Goal: Task Accomplishment & Management: Manage account settings

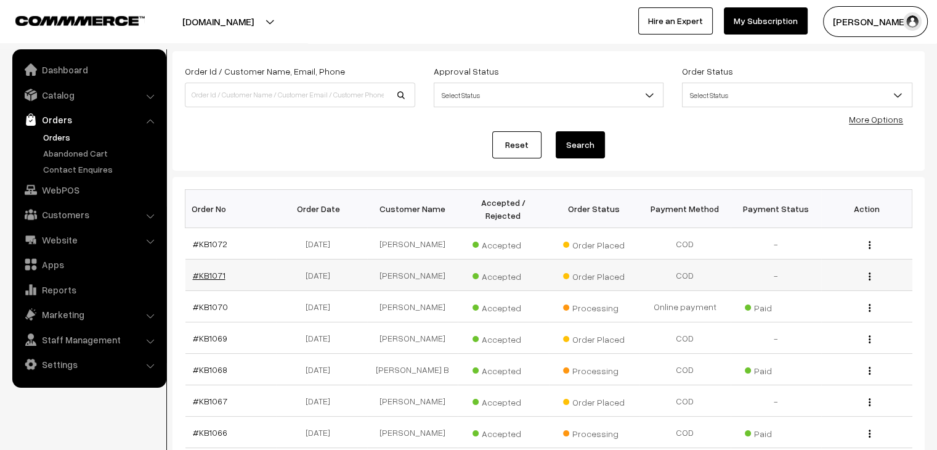
click at [216, 270] on link "#KB1071" at bounding box center [209, 275] width 33 height 10
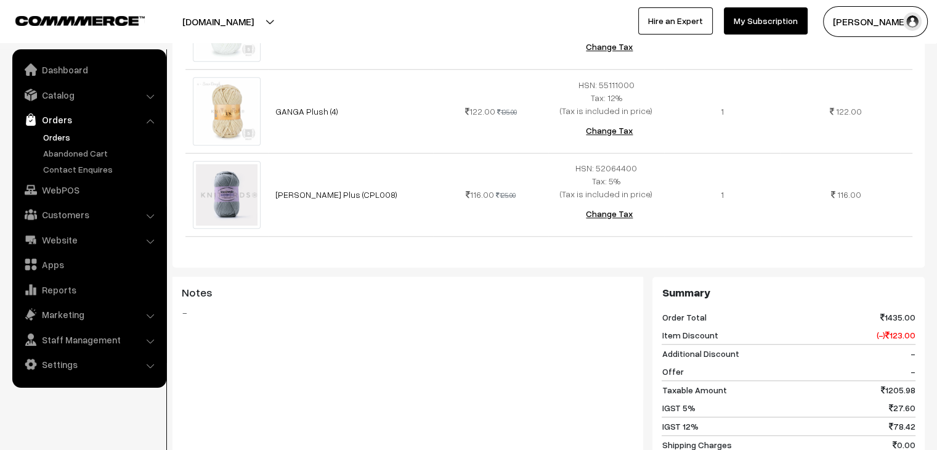
scroll to position [1220, 0]
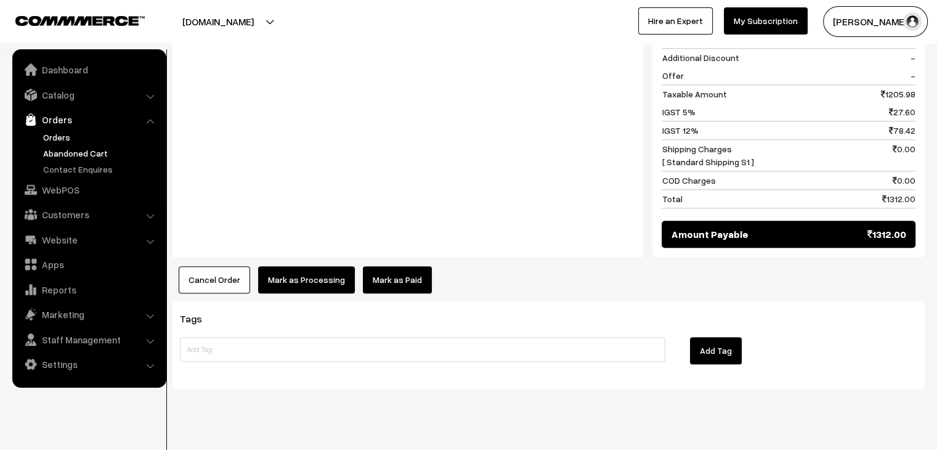
click at [52, 153] on link "Abandoned Cart" at bounding box center [101, 153] width 122 height 13
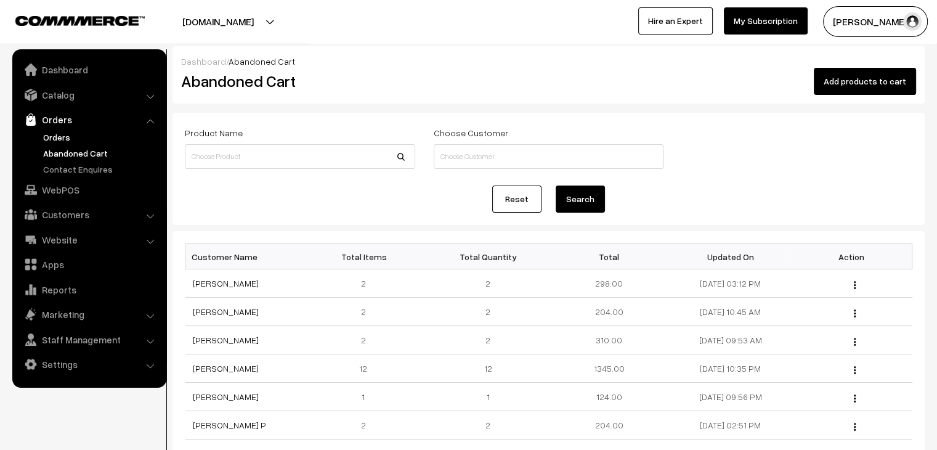
click at [49, 134] on link "Orders" at bounding box center [101, 137] width 122 height 13
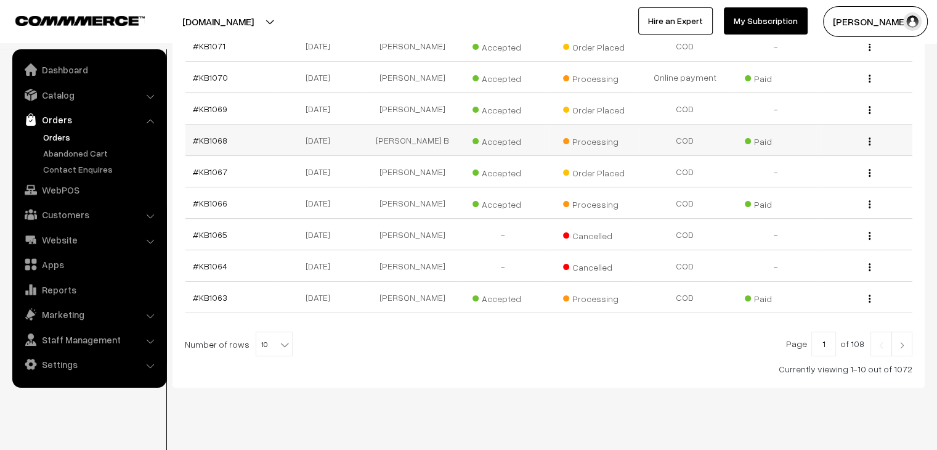
scroll to position [294, 0]
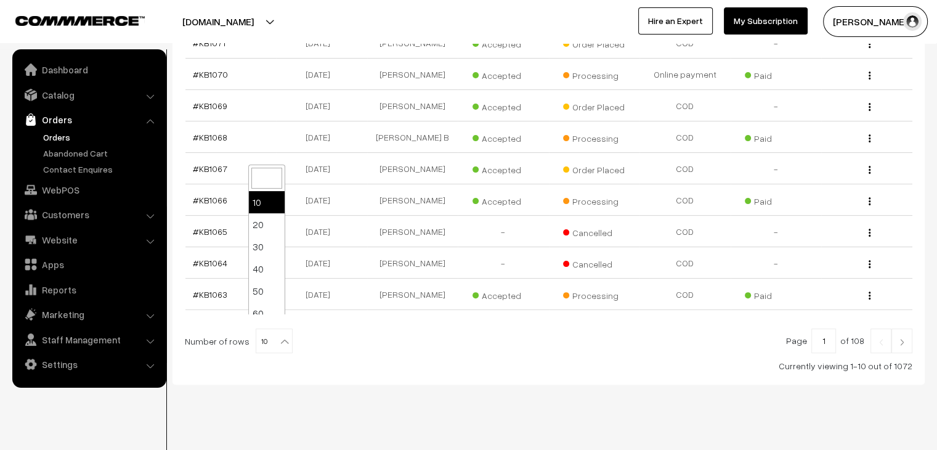
click at [279, 335] on b at bounding box center [285, 341] width 12 height 12
select select "80"
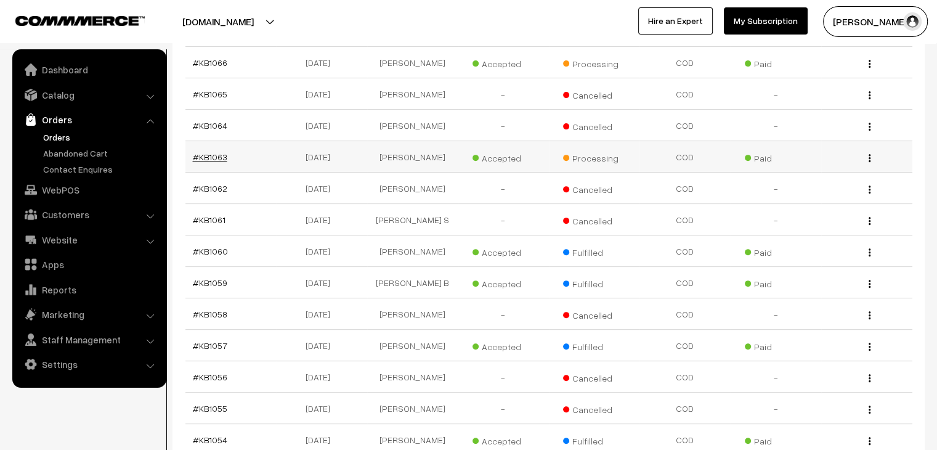
click at [210, 152] on link "#KB1063" at bounding box center [210, 157] width 35 height 10
click at [212, 152] on link "#KB1063" at bounding box center [210, 157] width 35 height 10
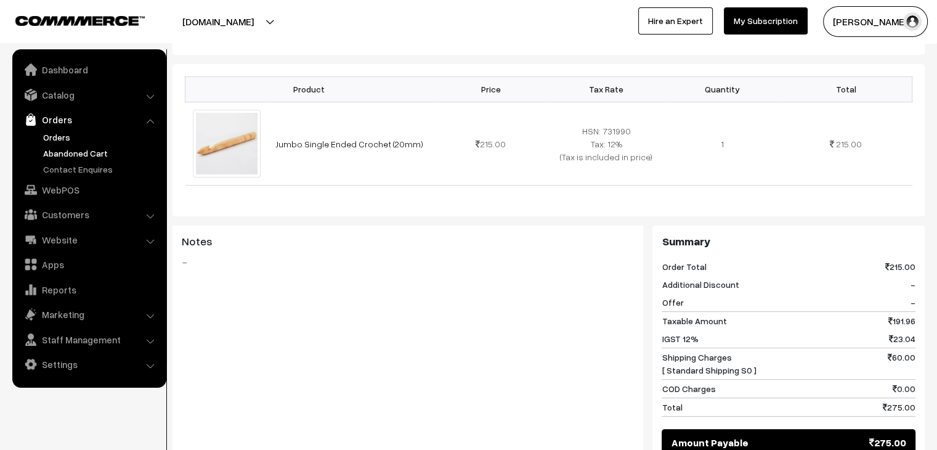
click at [70, 150] on link "Abandoned Cart" at bounding box center [101, 153] width 122 height 13
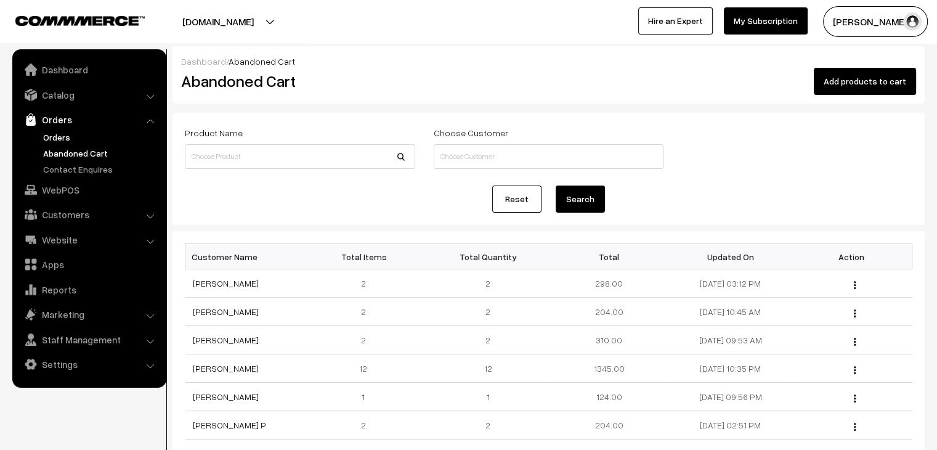
click at [52, 140] on link "Orders" at bounding box center [101, 137] width 122 height 13
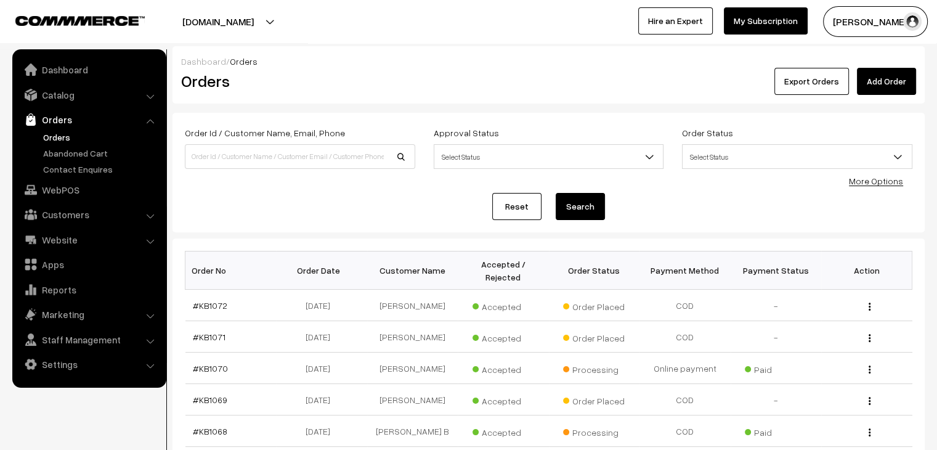
click at [73, 159] on ul "Orders" at bounding box center [89, 153] width 148 height 45
click at [60, 136] on link "Orders" at bounding box center [101, 137] width 122 height 13
click at [106, 152] on link "Abandoned Cart" at bounding box center [101, 153] width 122 height 13
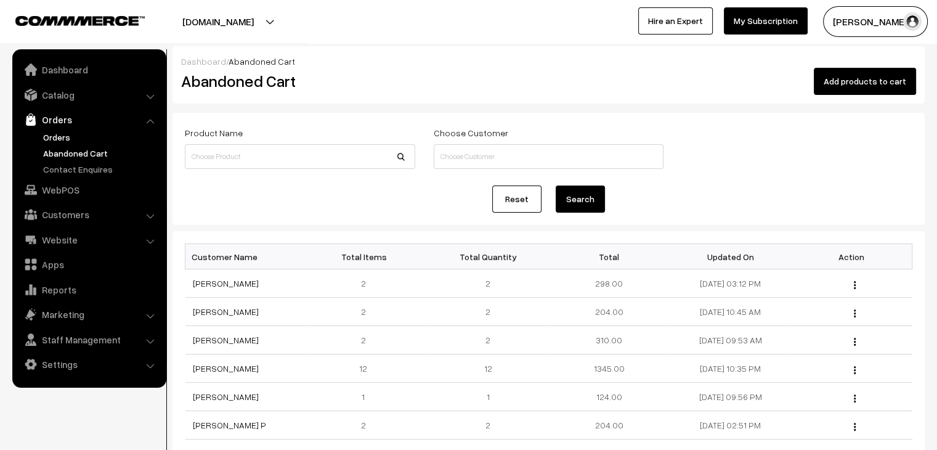
click at [62, 131] on link "Orders" at bounding box center [101, 137] width 122 height 13
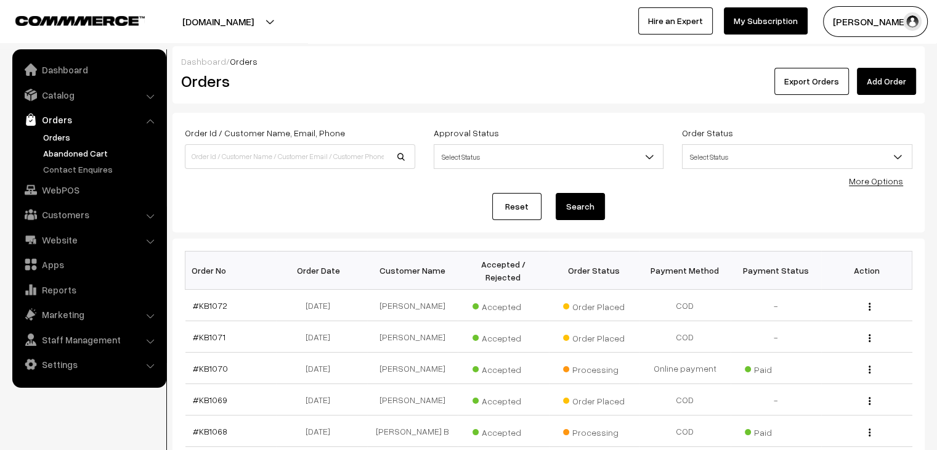
click at [73, 149] on link "Abandoned Cart" at bounding box center [101, 153] width 122 height 13
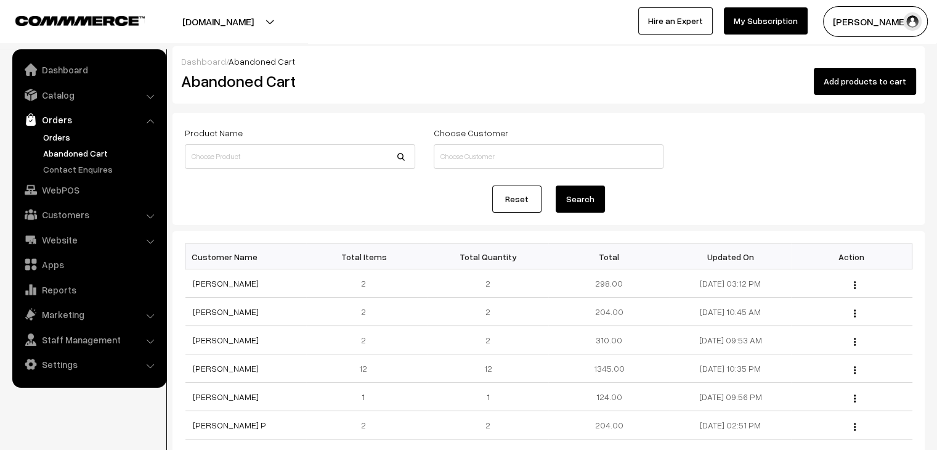
click at [57, 140] on link "Orders" at bounding box center [101, 137] width 122 height 13
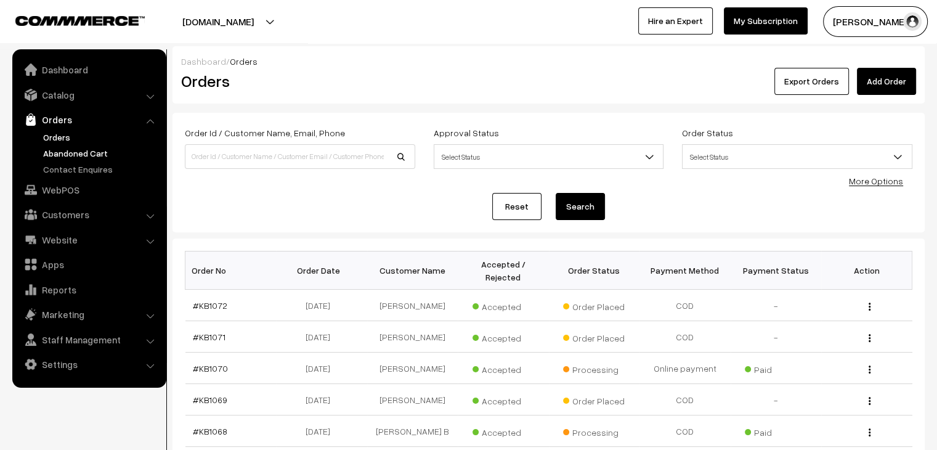
click at [65, 152] on link "Abandoned Cart" at bounding box center [101, 153] width 122 height 13
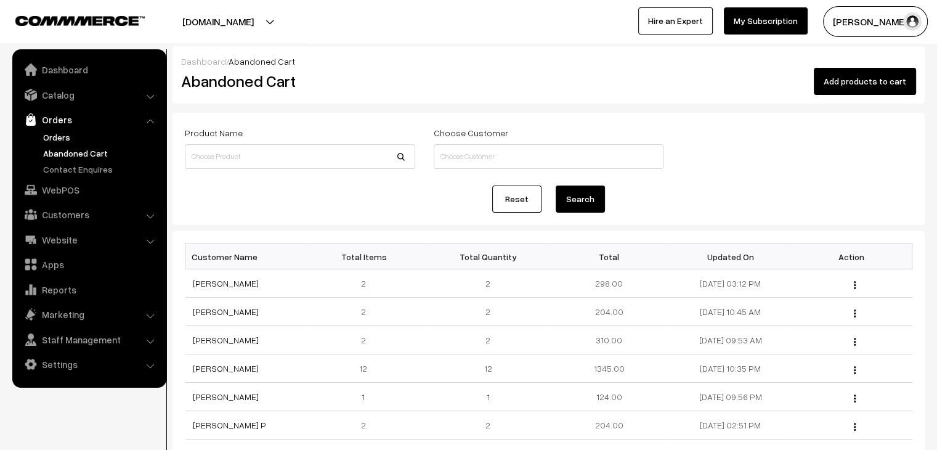
click at [62, 141] on link "Orders" at bounding box center [101, 137] width 122 height 13
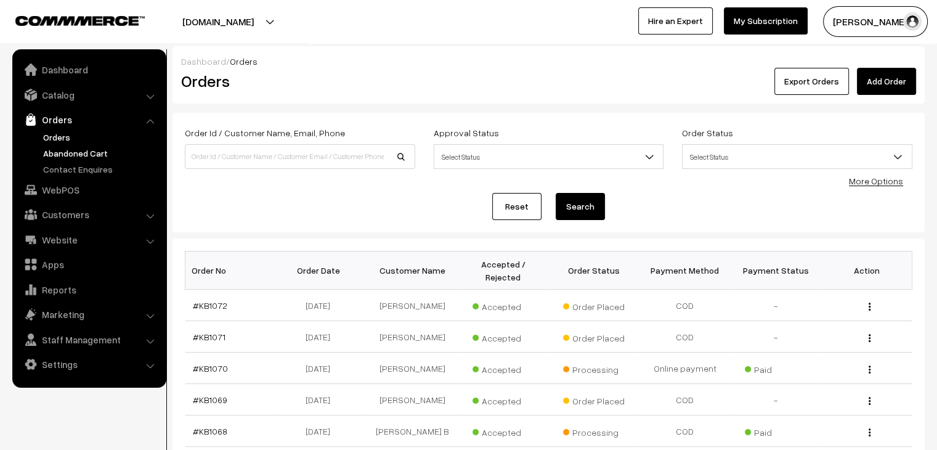
click at [76, 158] on link "Abandoned Cart" at bounding box center [101, 153] width 122 height 13
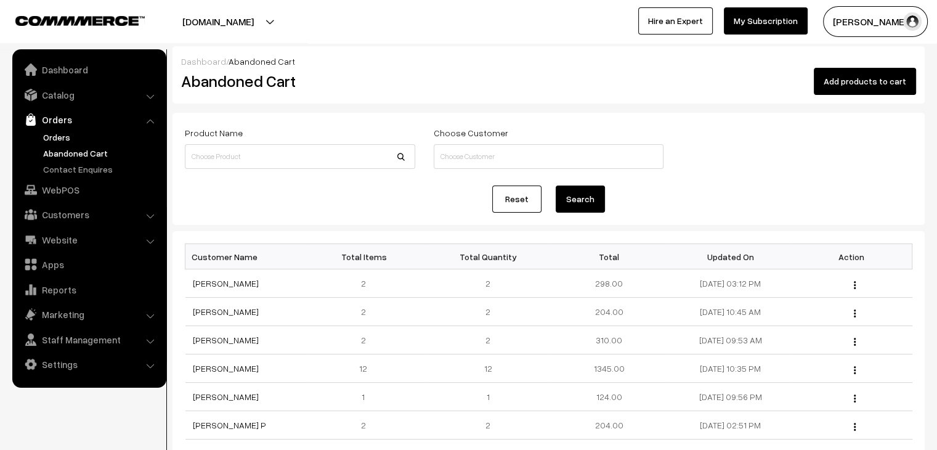
click at [71, 132] on link "Orders" at bounding box center [101, 137] width 122 height 13
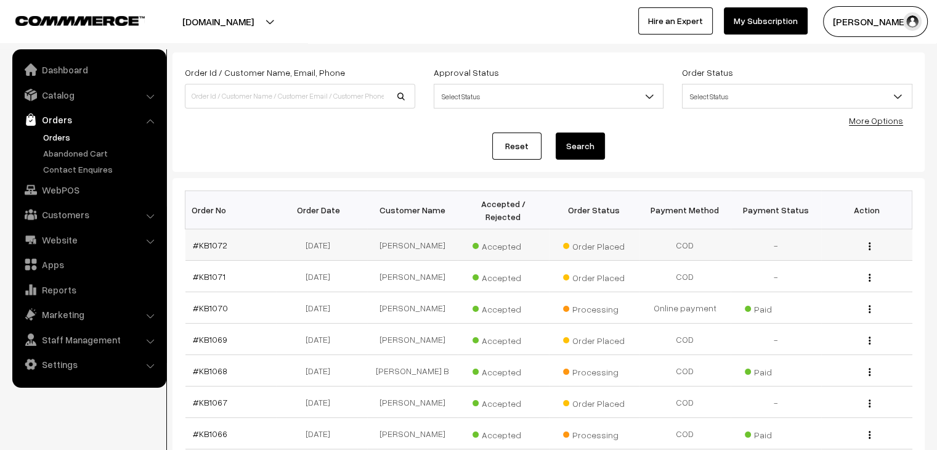
scroll to position [62, 0]
click at [208, 239] on link "#KB1072" at bounding box center [210, 244] width 35 height 10
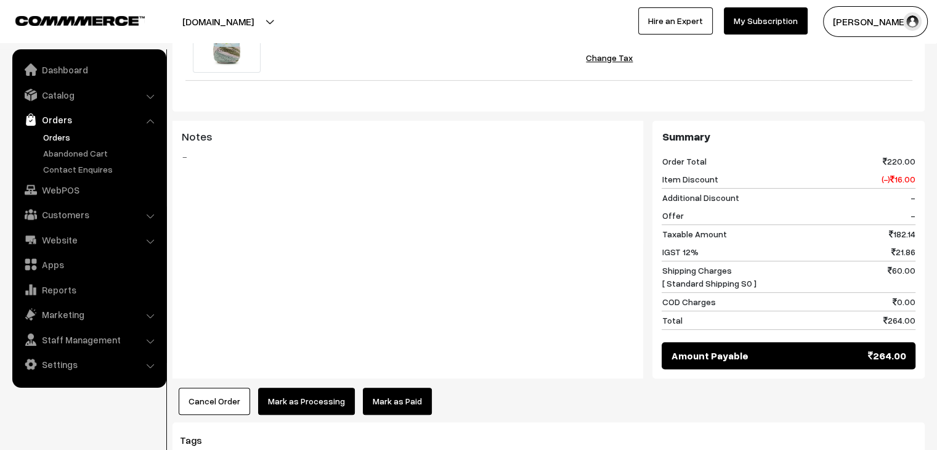
scroll to position [431, 0]
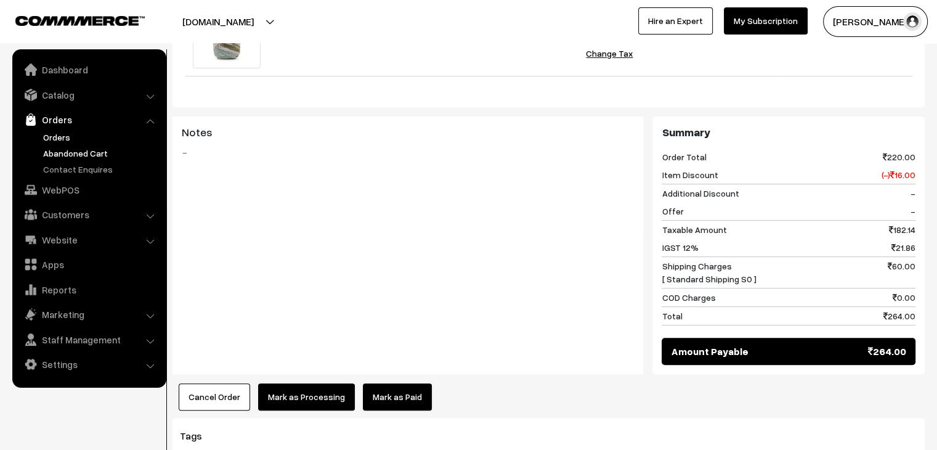
click at [73, 147] on link "Abandoned Cart" at bounding box center [101, 153] width 122 height 13
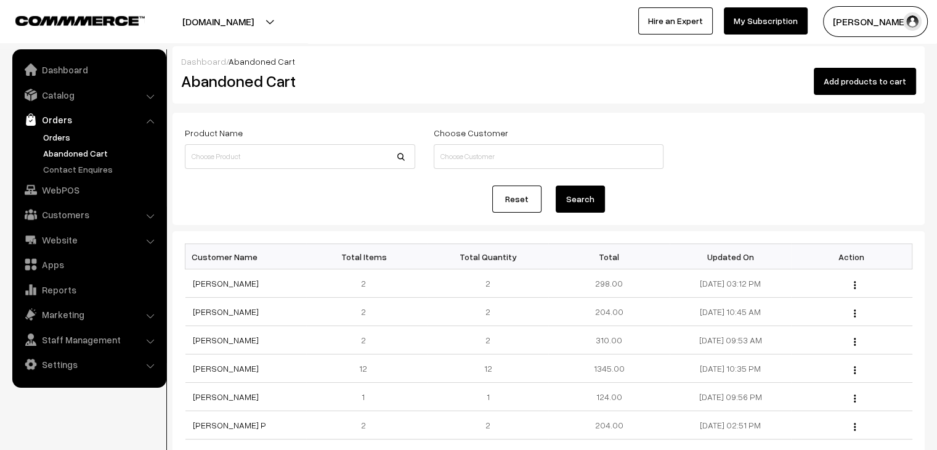
click at [60, 131] on link "Orders" at bounding box center [101, 137] width 122 height 13
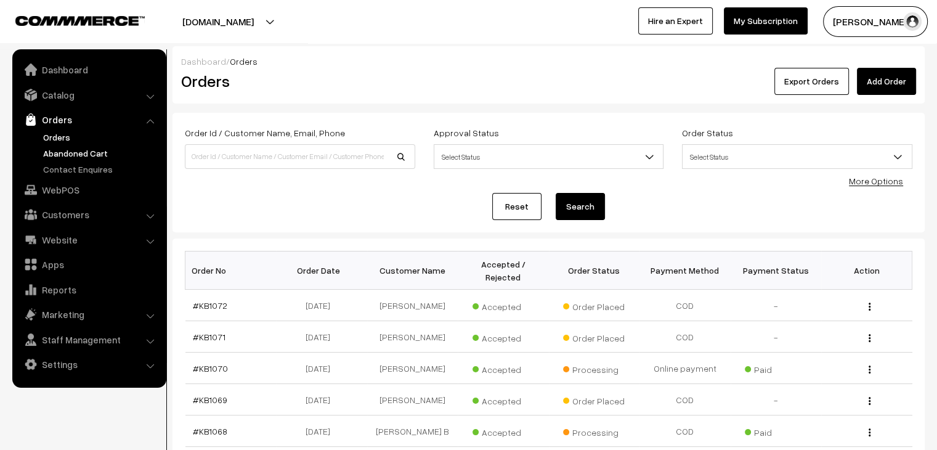
click at [80, 156] on link "Abandoned Cart" at bounding box center [101, 153] width 122 height 13
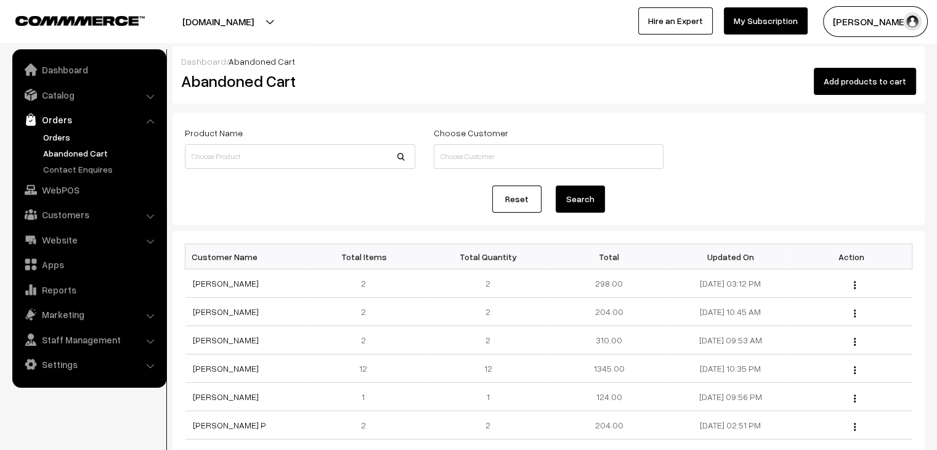
click at [67, 135] on link "Orders" at bounding box center [101, 137] width 122 height 13
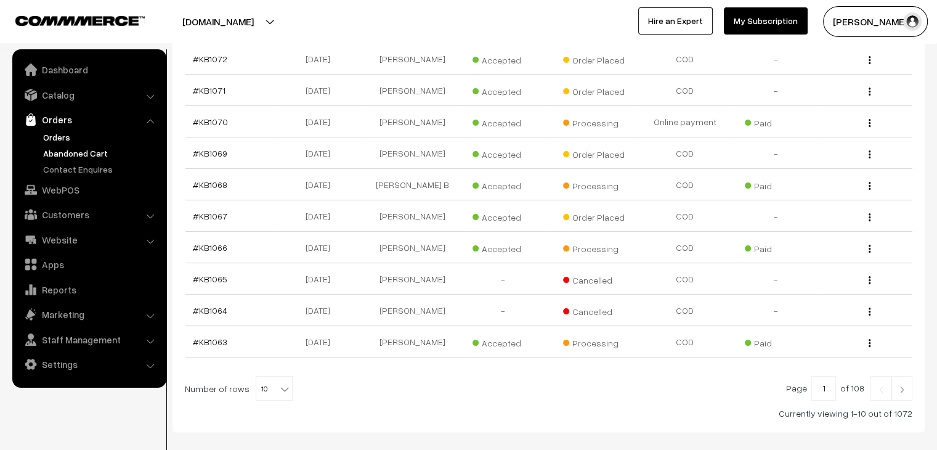
click at [72, 153] on link "Abandoned Cart" at bounding box center [101, 153] width 122 height 13
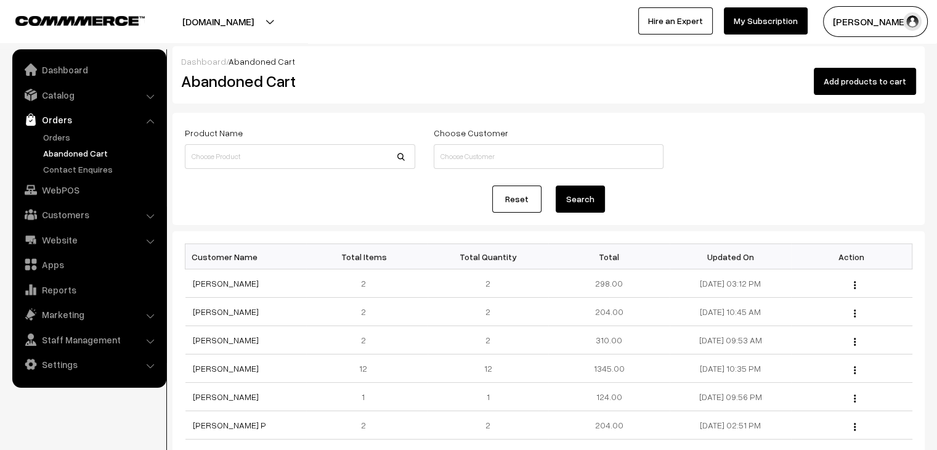
click at [53, 144] on ul "Orders" at bounding box center [89, 153] width 148 height 45
click at [62, 136] on link "Orders" at bounding box center [101, 137] width 122 height 13
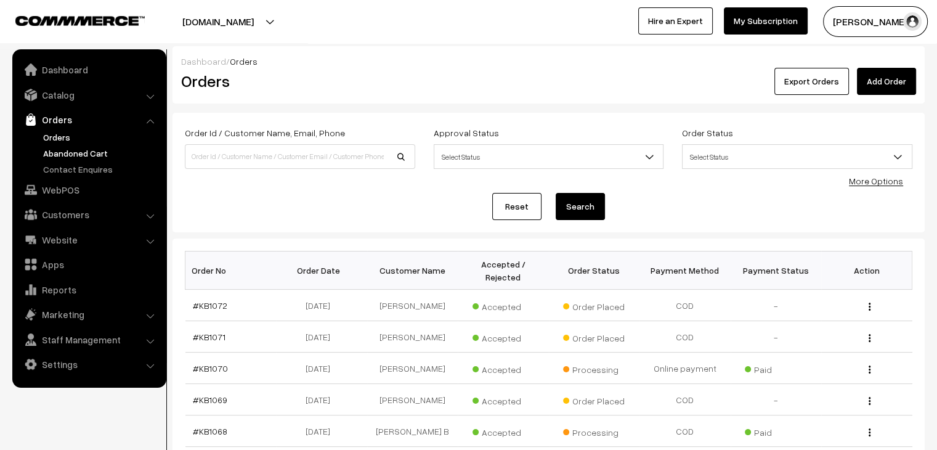
click at [68, 147] on link "Abandoned Cart" at bounding box center [101, 153] width 122 height 13
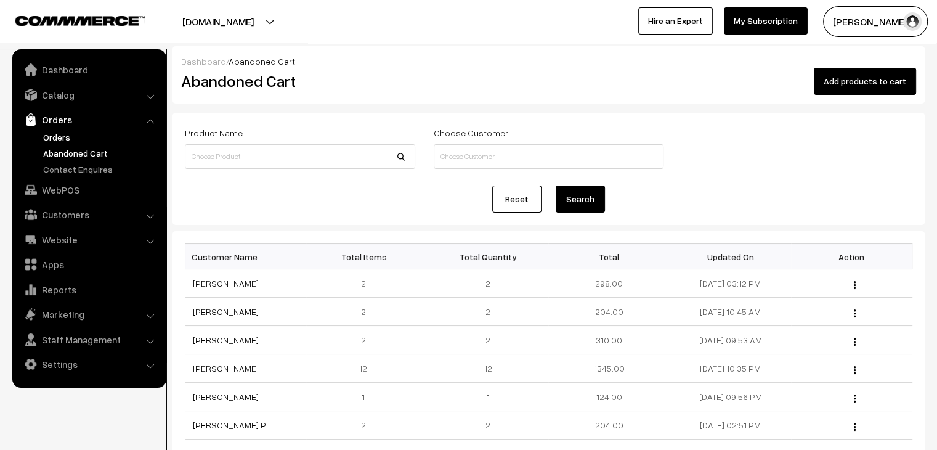
click at [57, 139] on link "Orders" at bounding box center [101, 137] width 122 height 13
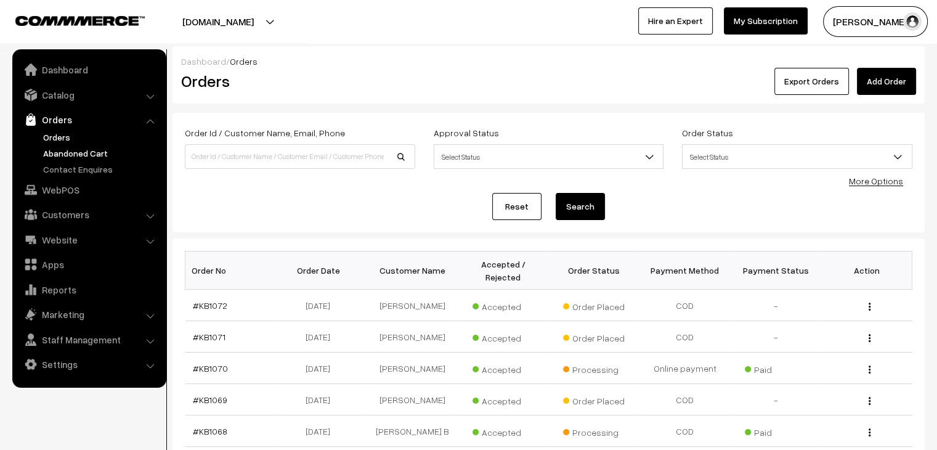
click at [87, 158] on link "Abandoned Cart" at bounding box center [101, 153] width 122 height 13
click at [89, 153] on link "Abandoned Cart" at bounding box center [101, 153] width 122 height 13
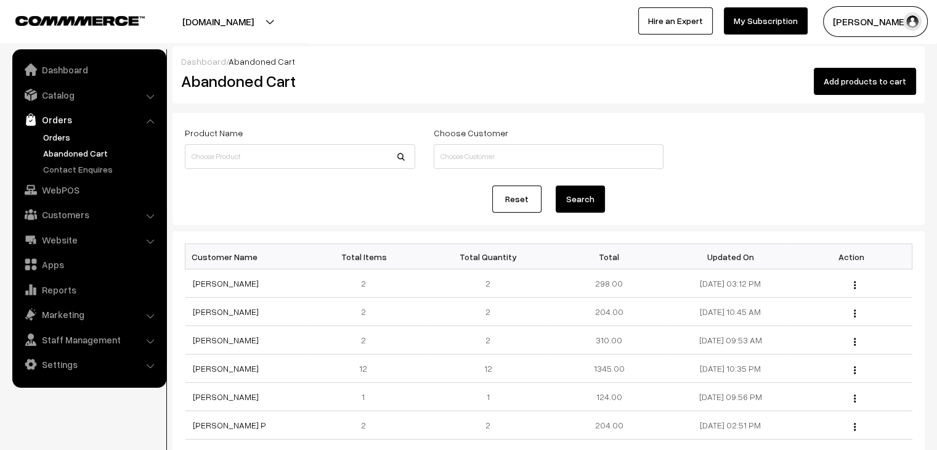
click at [47, 137] on link "Orders" at bounding box center [101, 137] width 122 height 13
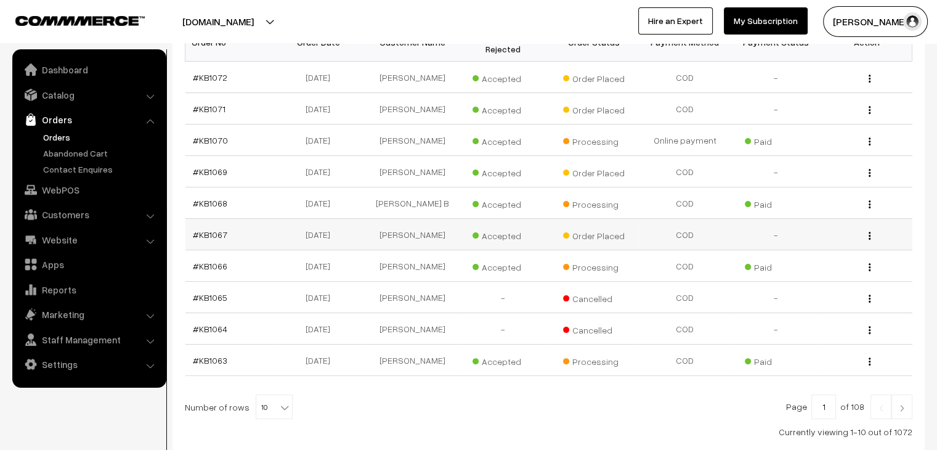
scroll to position [294, 0]
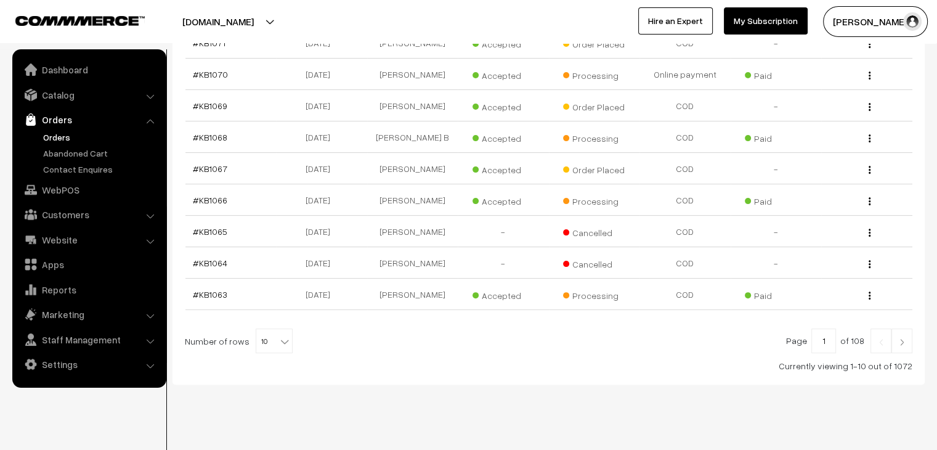
drag, startPoint x: 274, startPoint y: 321, endPoint x: 286, endPoint y: 314, distance: 13.5
click at [279, 335] on b at bounding box center [285, 341] width 12 height 12
select select "80"
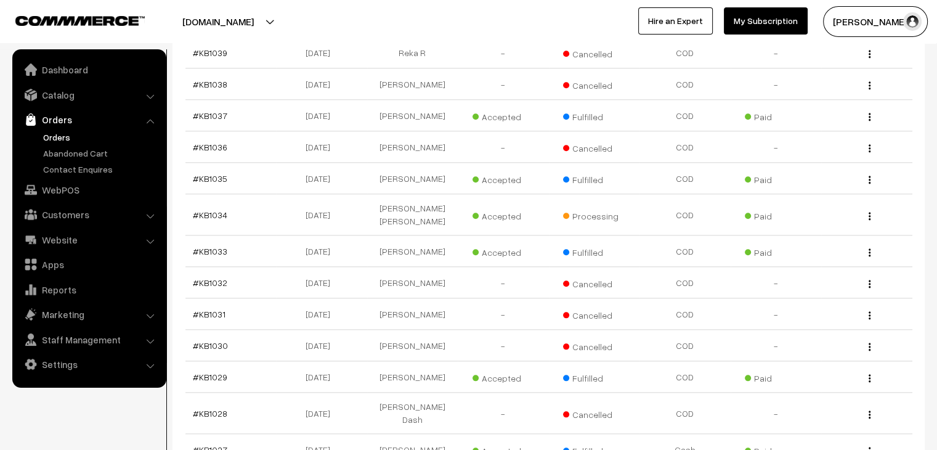
scroll to position [1294, 0]
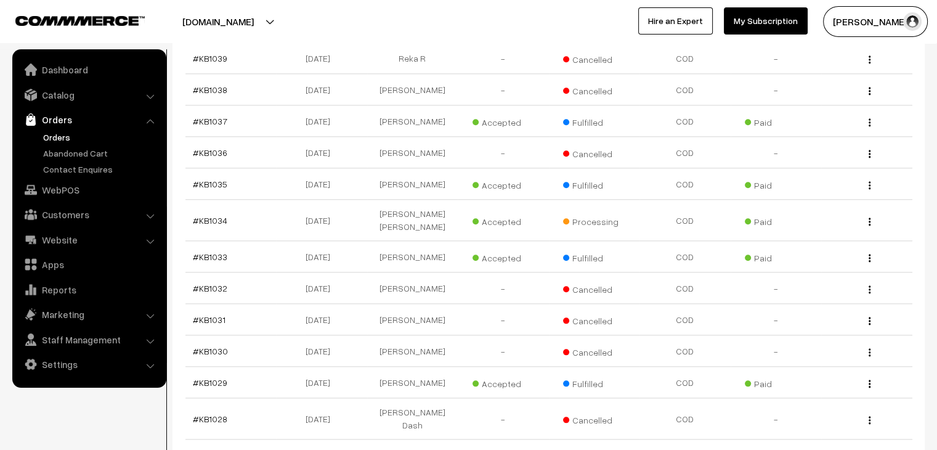
click at [871, 17] on button "Aashish Agarwa…" at bounding box center [875, 21] width 105 height 31
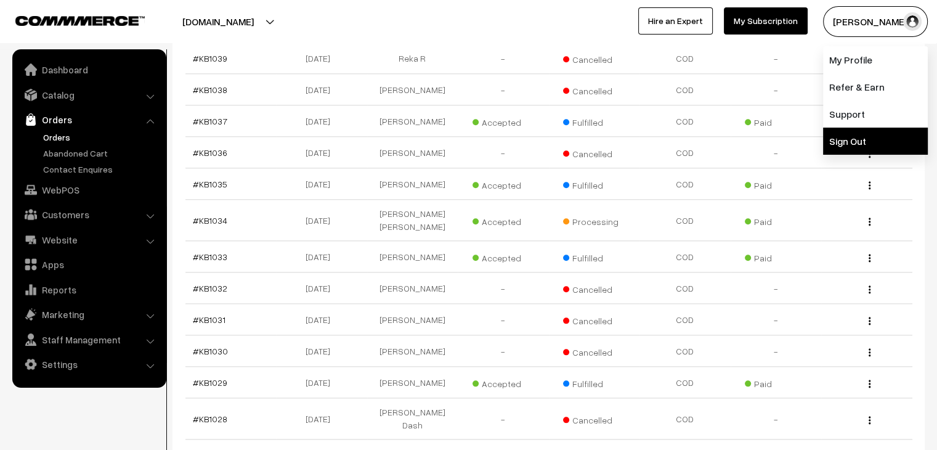
click at [857, 142] on link "Sign Out" at bounding box center [875, 141] width 105 height 27
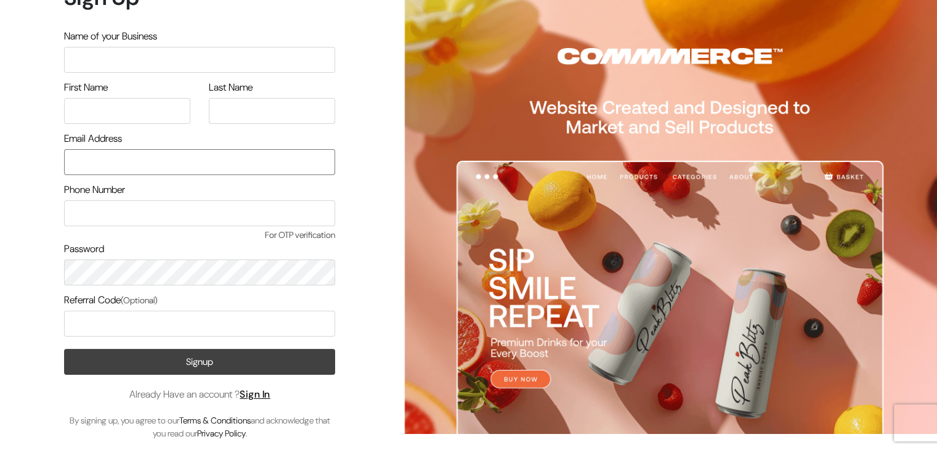
type input "[EMAIL_ADDRESS][DOMAIN_NAME]"
click at [259, 368] on button "Signup" at bounding box center [199, 362] width 271 height 26
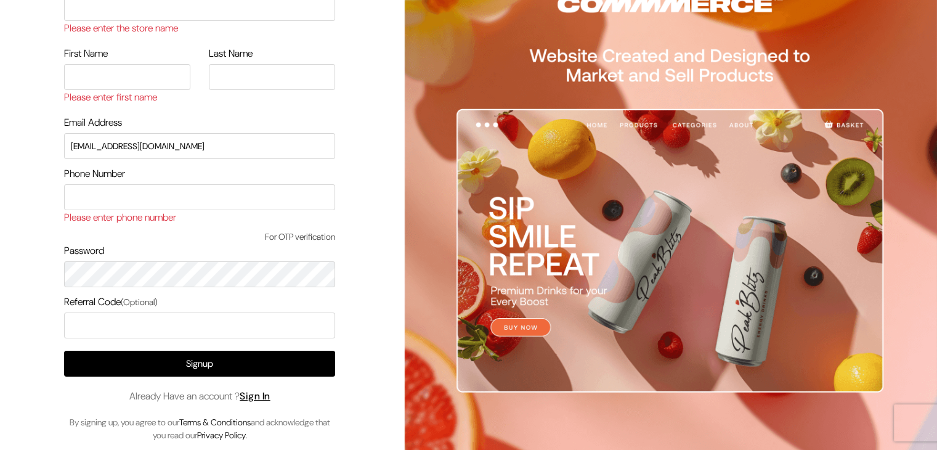
scroll to position [70, 0]
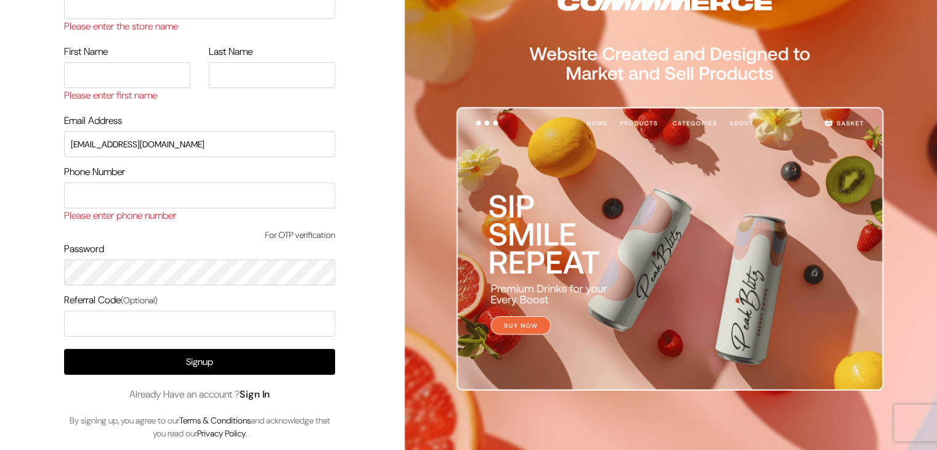
click at [267, 393] on link "Sign In" at bounding box center [255, 394] width 31 height 13
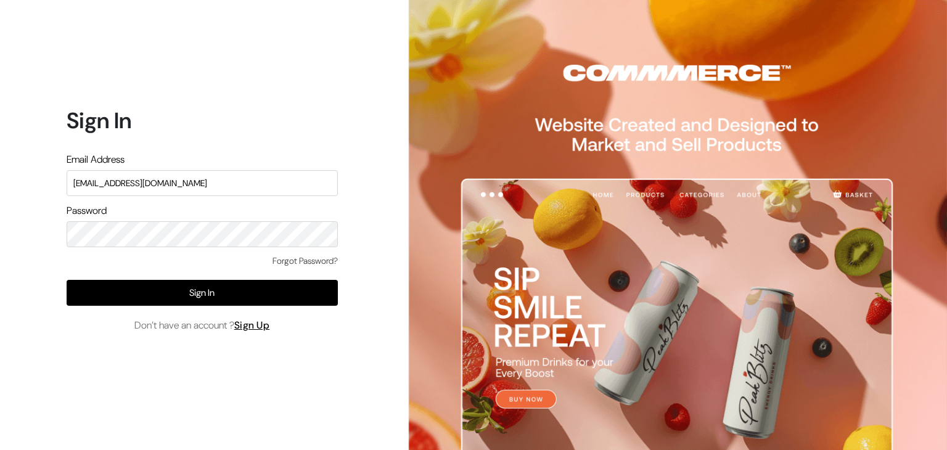
click at [205, 187] on input "[EMAIL_ADDRESS][DOMAIN_NAME]" at bounding box center [202, 183] width 271 height 26
type input "santoshisharma398@gmail.com"
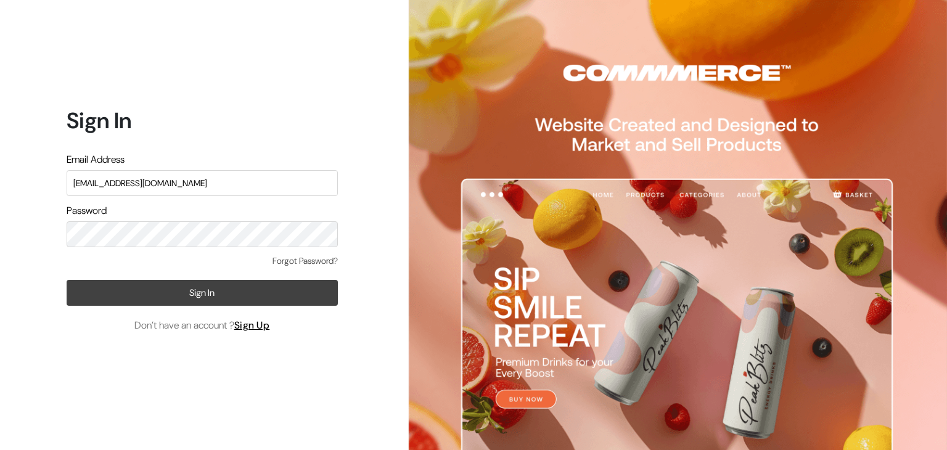
click at [214, 303] on button "Sign In" at bounding box center [202, 293] width 271 height 26
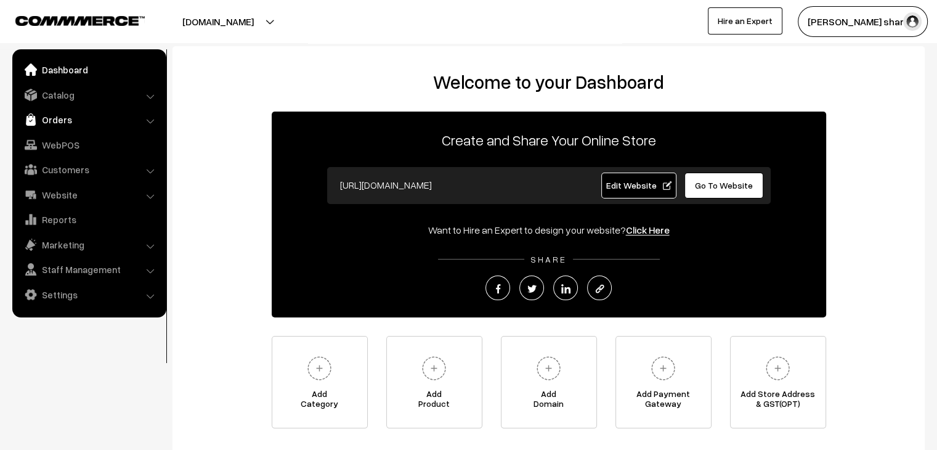
click at [58, 121] on link "Orders" at bounding box center [88, 119] width 147 height 22
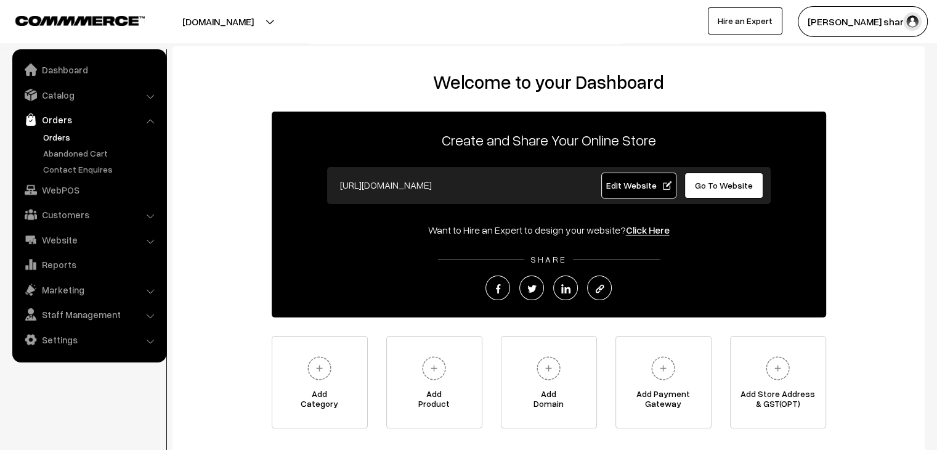
click at [62, 136] on link "Orders" at bounding box center [101, 137] width 122 height 13
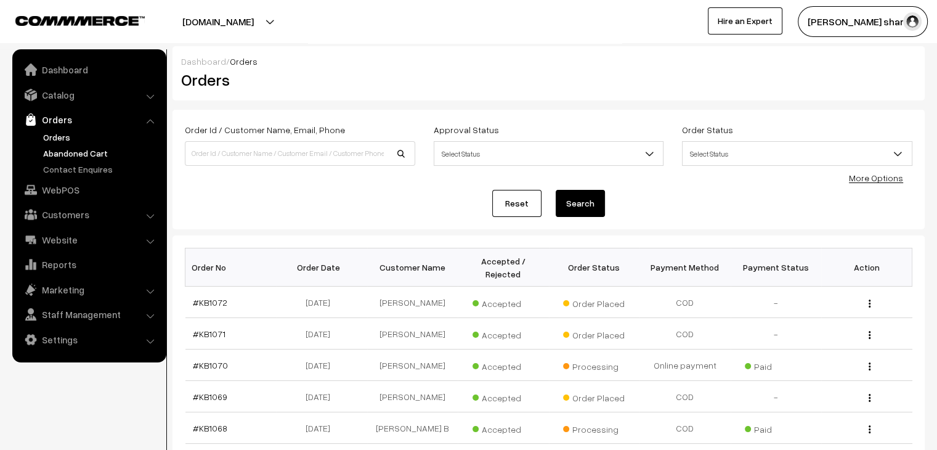
click at [99, 158] on link "Abandoned Cart" at bounding box center [101, 153] width 122 height 13
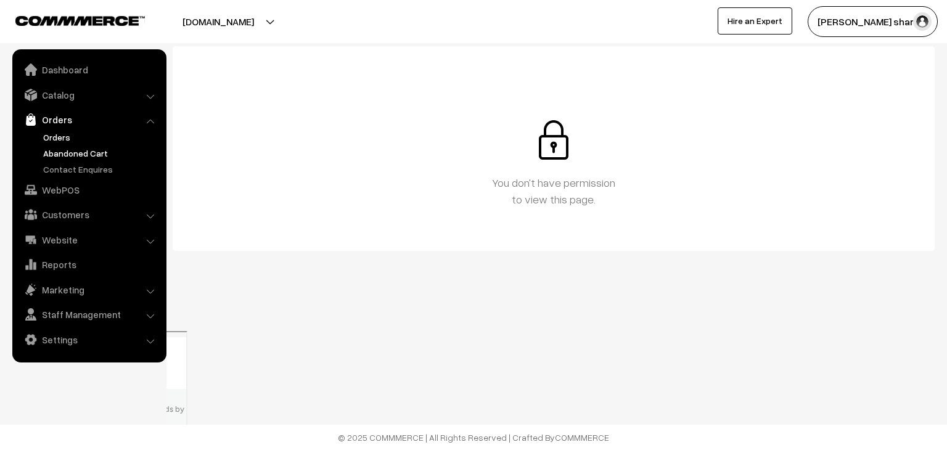
click at [69, 136] on link "Orders" at bounding box center [101, 137] width 122 height 13
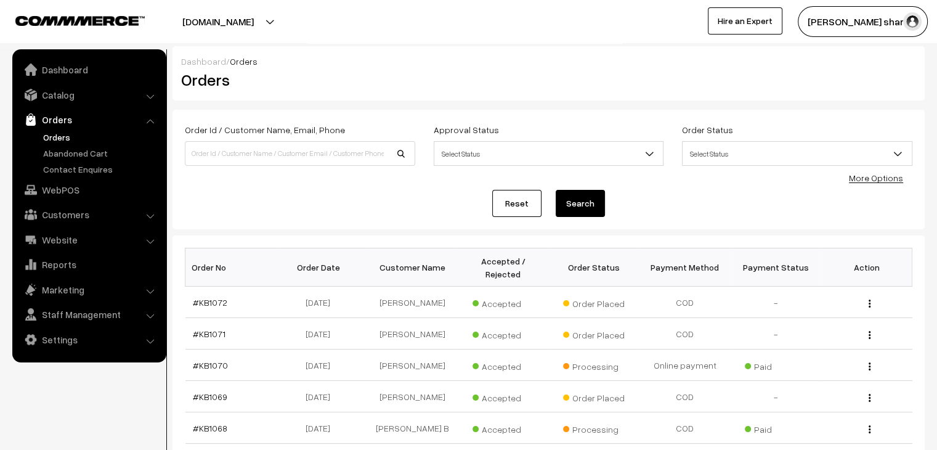
click at [73, 123] on link "Orders" at bounding box center [88, 119] width 147 height 22
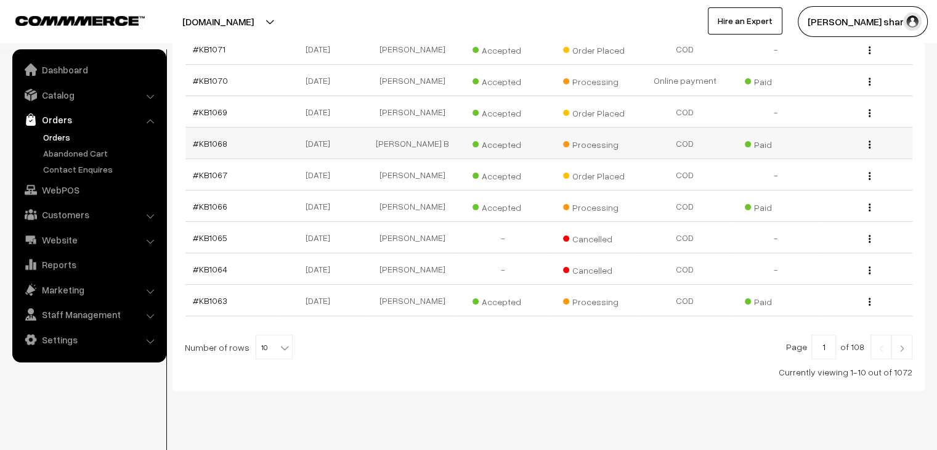
scroll to position [292, 0]
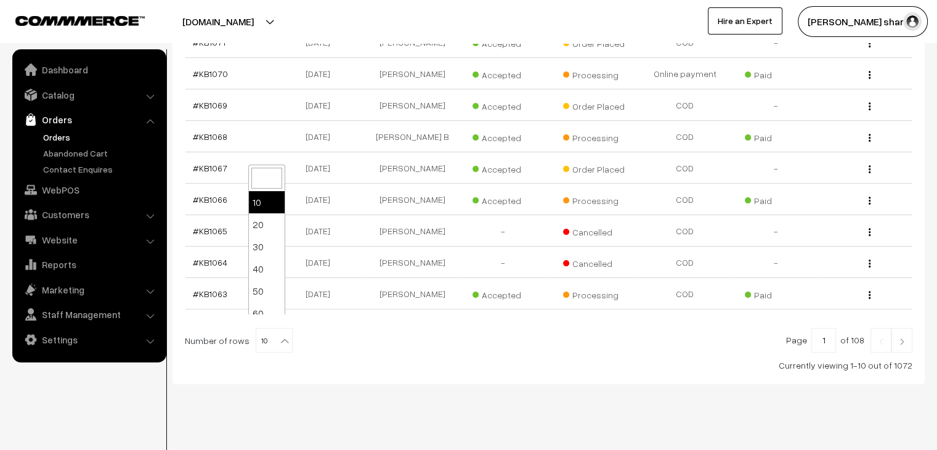
click at [279, 335] on b at bounding box center [285, 341] width 12 height 12
select select "100"
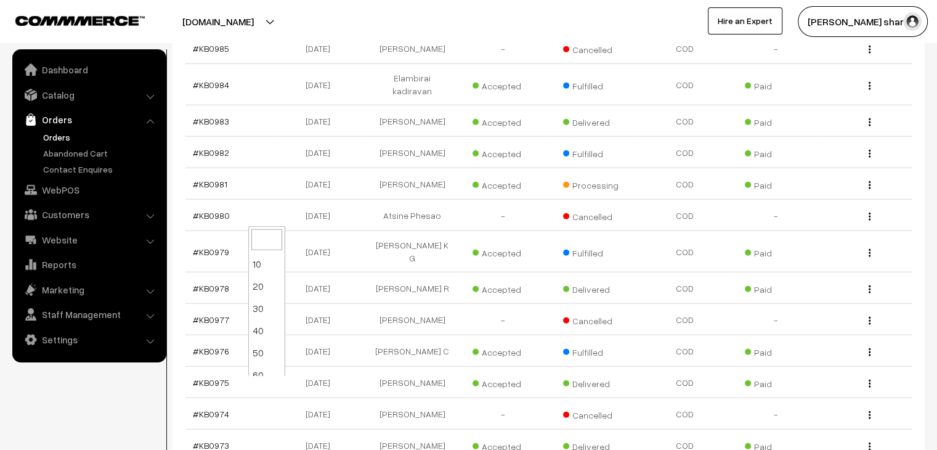
scroll to position [99, 0]
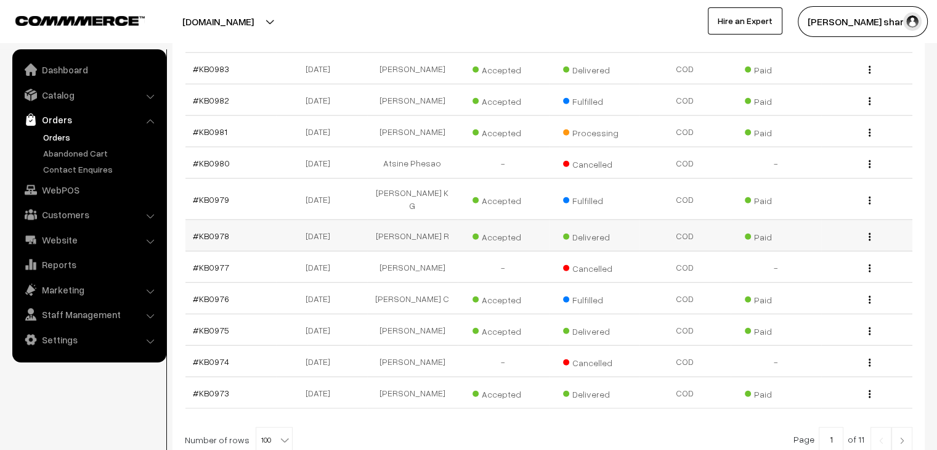
scroll to position [3119, 0]
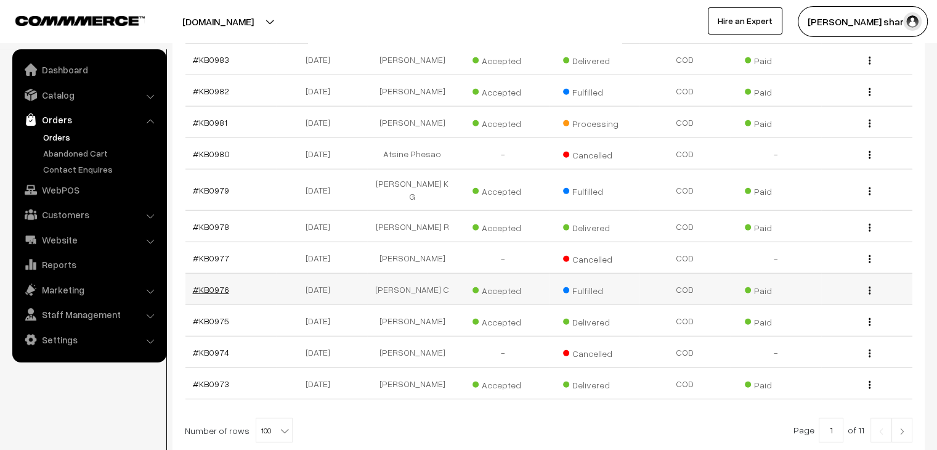
click at [214, 284] on link "#KB0976" at bounding box center [211, 289] width 36 height 10
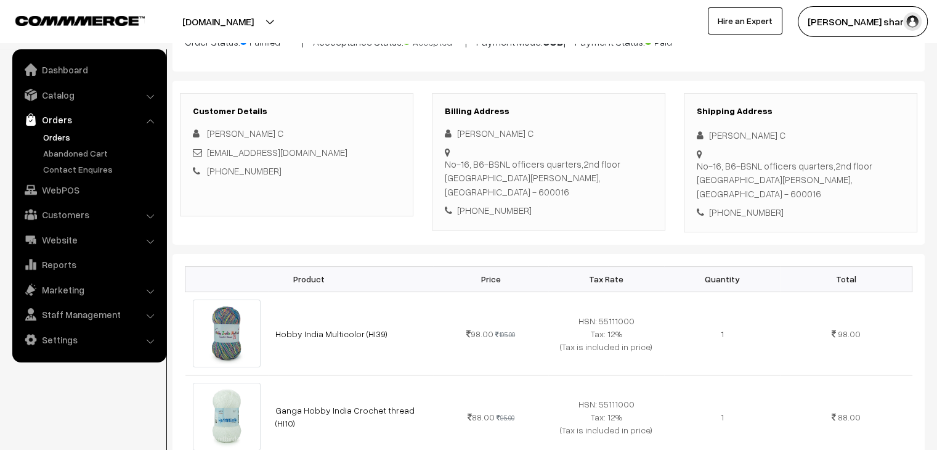
scroll to position [185, 0]
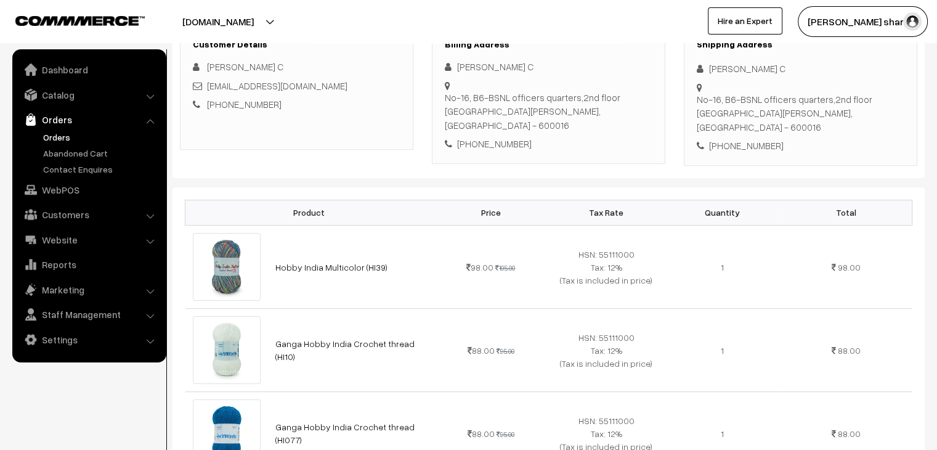
click at [53, 140] on link "Orders" at bounding box center [101, 137] width 122 height 13
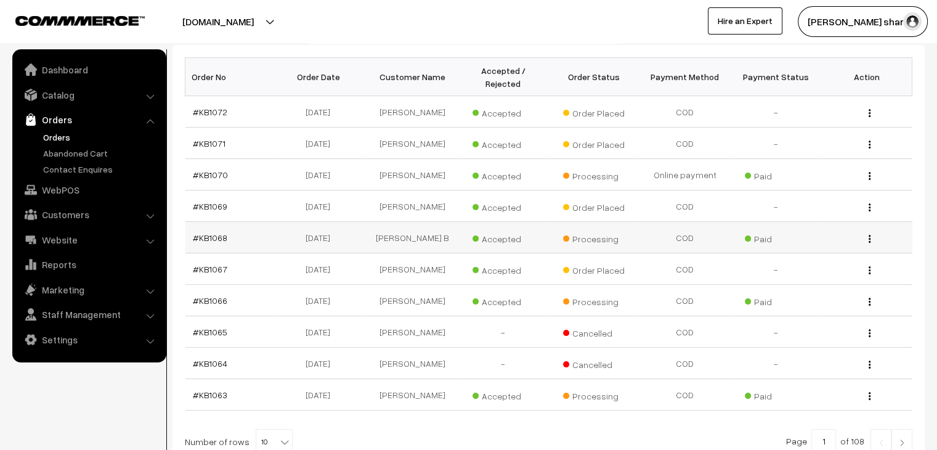
scroll to position [292, 0]
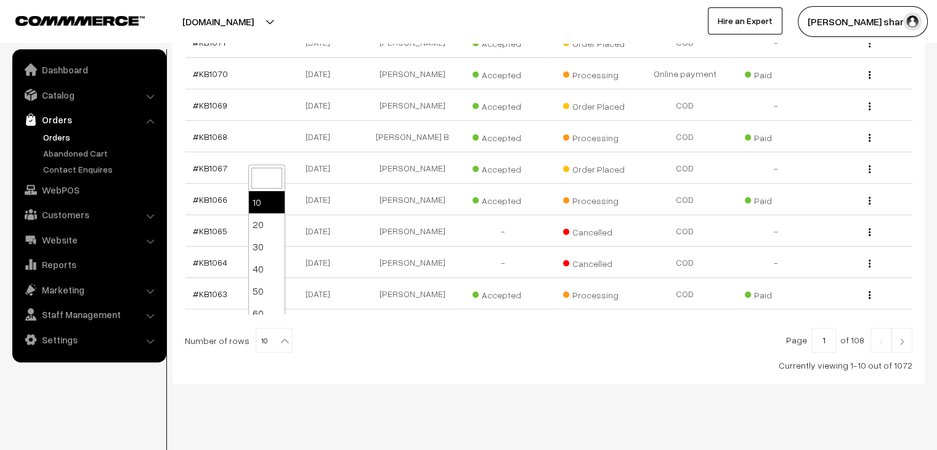
click at [279, 335] on b at bounding box center [285, 341] width 12 height 12
select select "100"
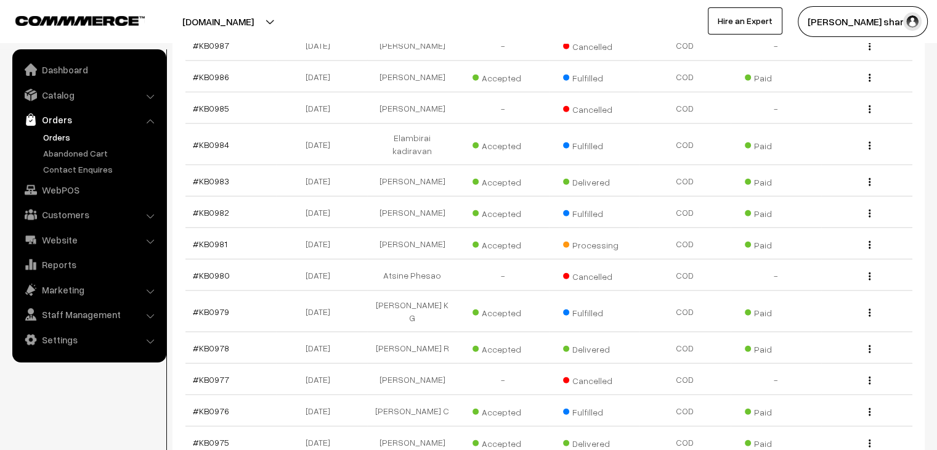
scroll to position [2996, 0]
click at [227, 198] on td "#KB0982" at bounding box center [231, 213] width 91 height 31
click at [218, 209] on link "#KB0982" at bounding box center [211, 214] width 36 height 10
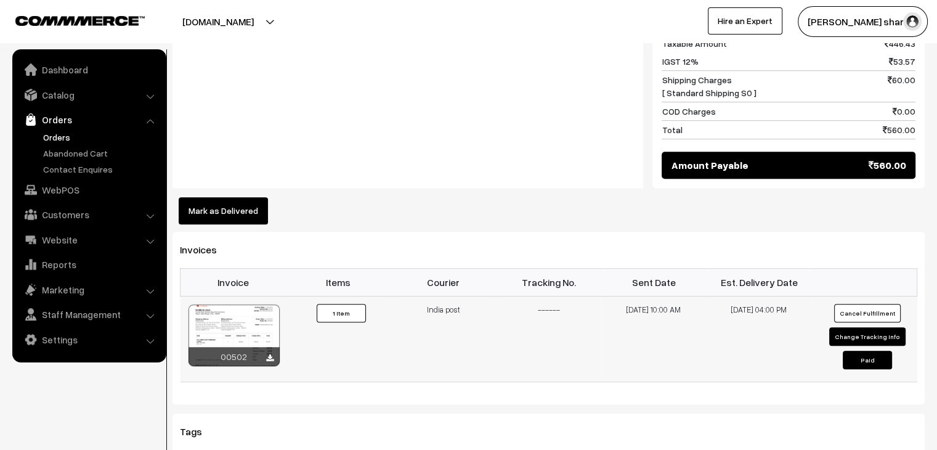
scroll to position [616, 0]
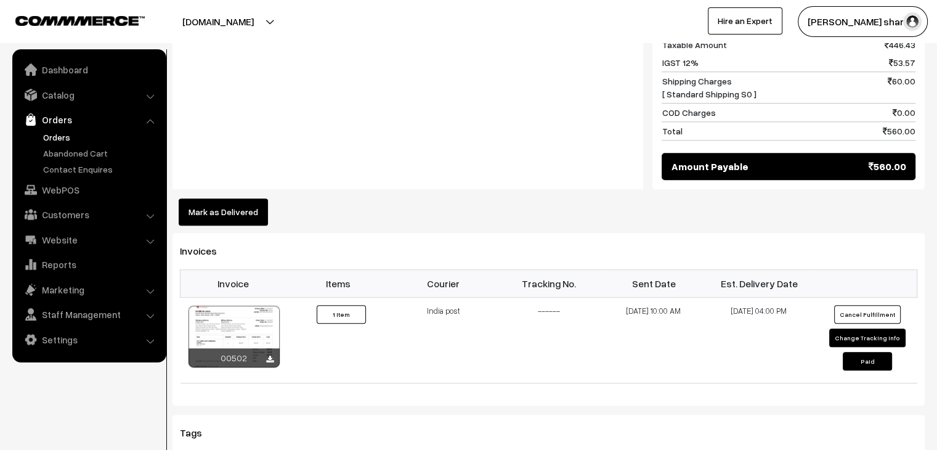
click at [199, 203] on button "Mark as Delivered" at bounding box center [223, 211] width 89 height 27
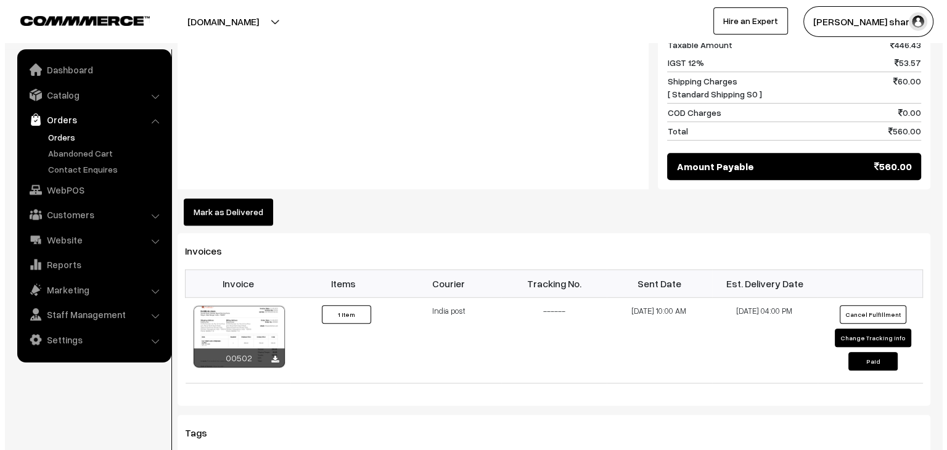
scroll to position [617, 0]
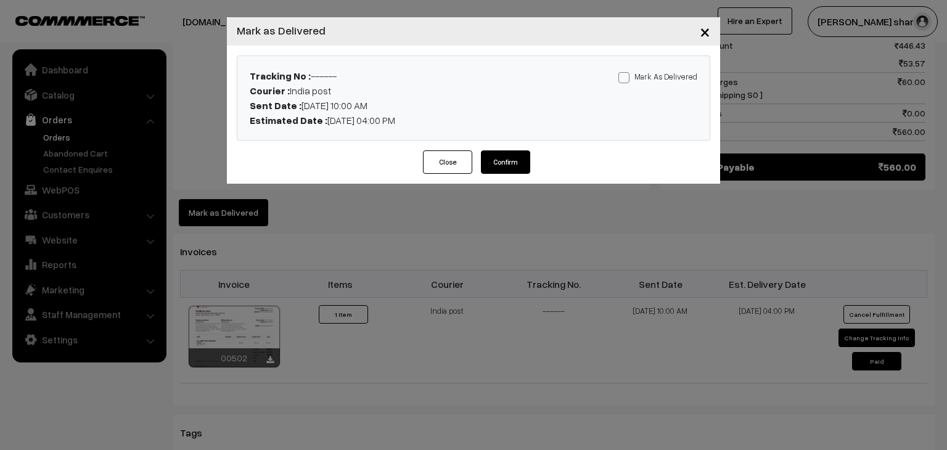
click at [430, 162] on button "Close" at bounding box center [447, 161] width 49 height 23
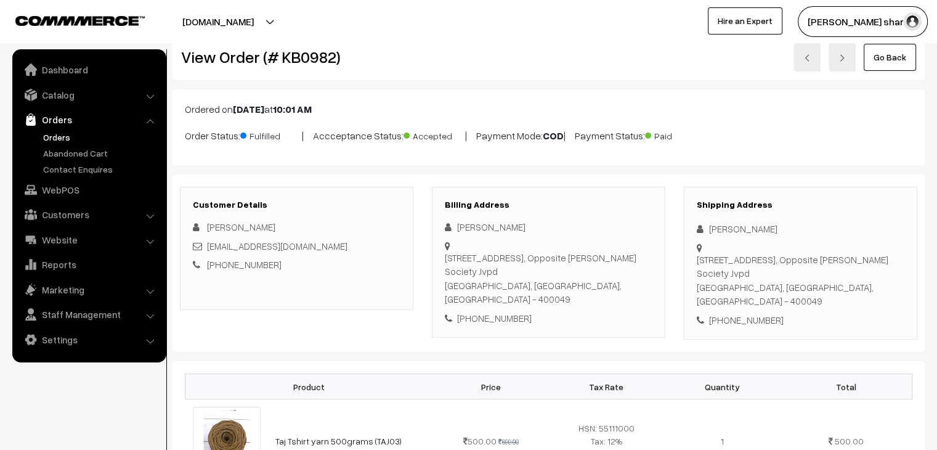
scroll to position [0, 0]
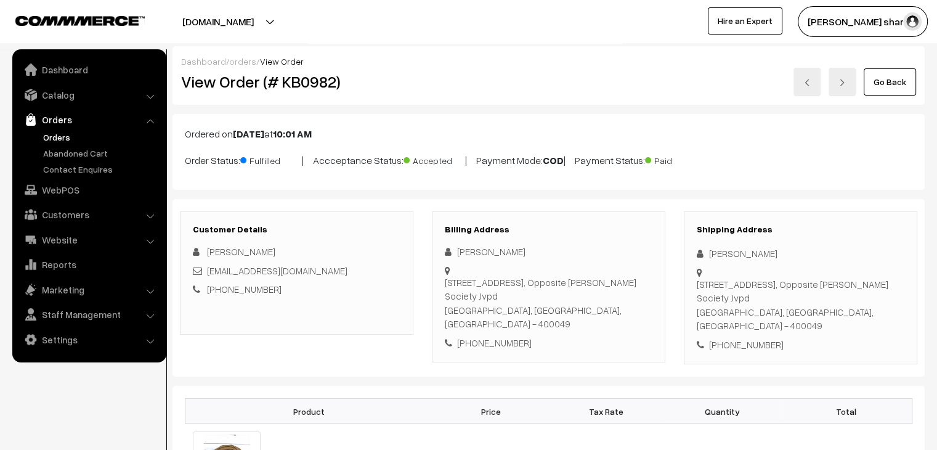
click at [237, 66] on link "orders" at bounding box center [242, 61] width 27 height 10
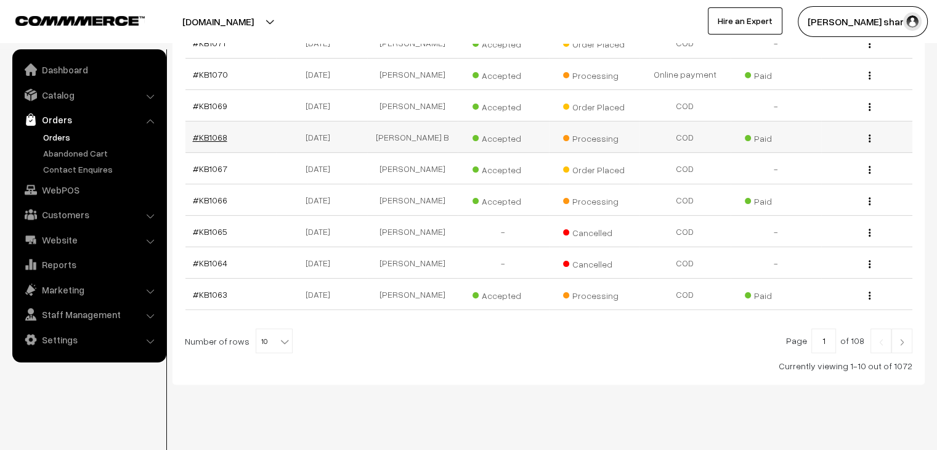
scroll to position [292, 0]
click at [279, 335] on b at bounding box center [285, 341] width 12 height 12
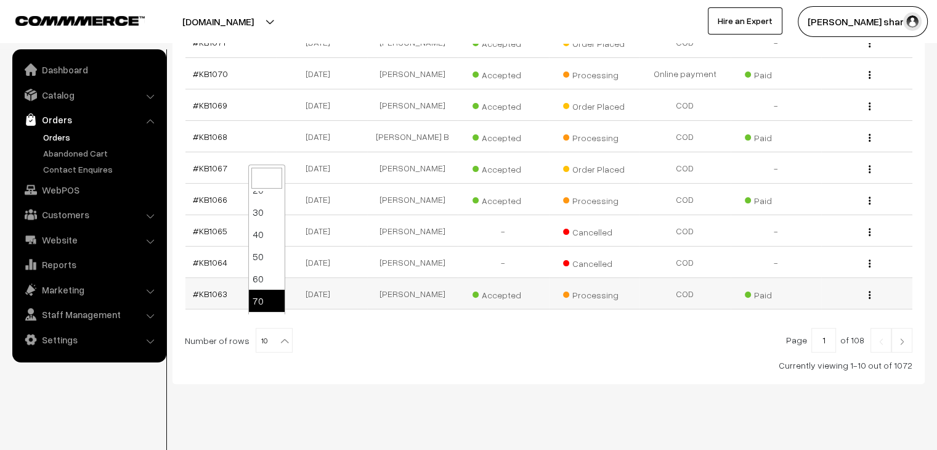
scroll to position [99, 0]
drag, startPoint x: 264, startPoint y: 306, endPoint x: 261, endPoint y: 298, distance: 8.3
select select "100"
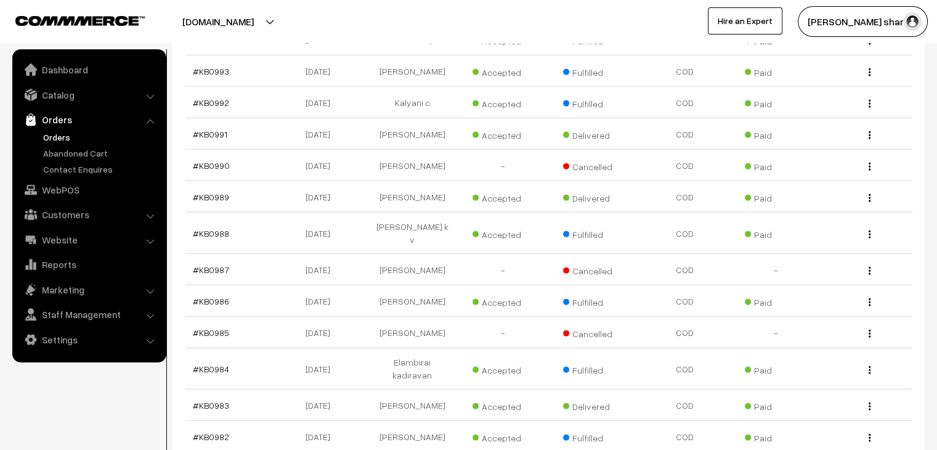
scroll to position [2835, 0]
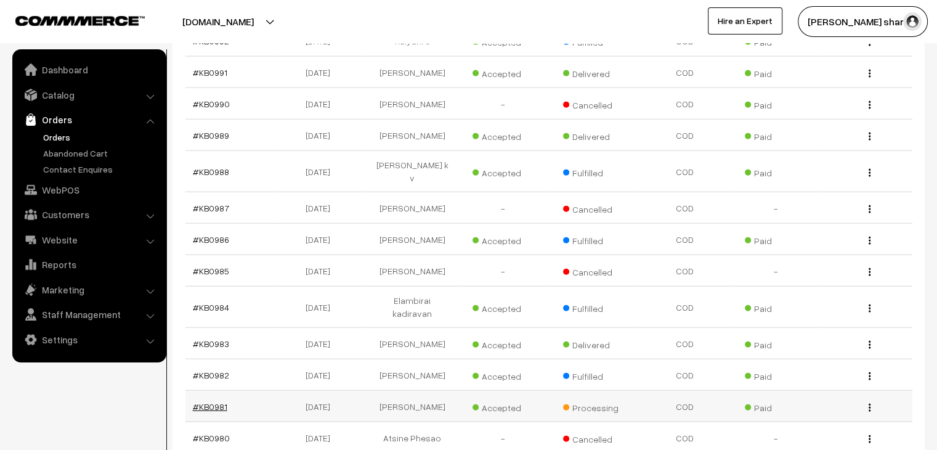
click at [212, 401] on link "#KB0981" at bounding box center [210, 406] width 35 height 10
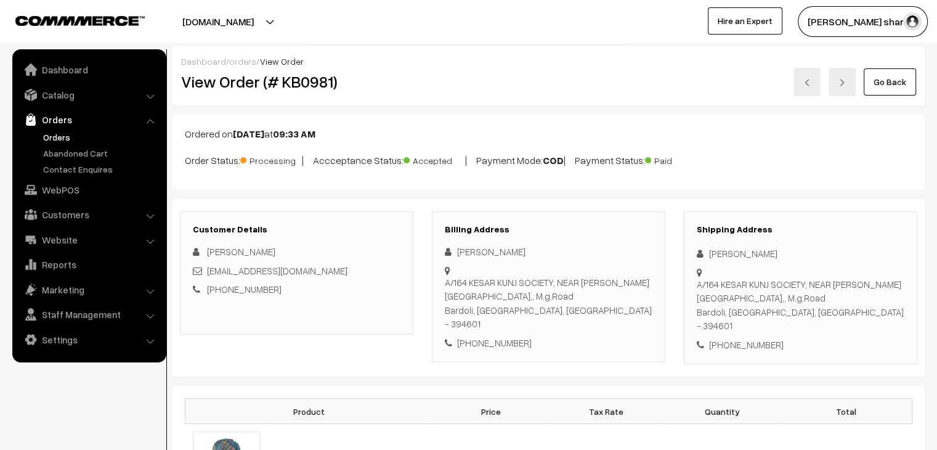
click at [243, 66] on div "Dashboard / orders / View Order" at bounding box center [548, 61] width 735 height 13
click at [242, 65] on link "orders" at bounding box center [242, 61] width 27 height 10
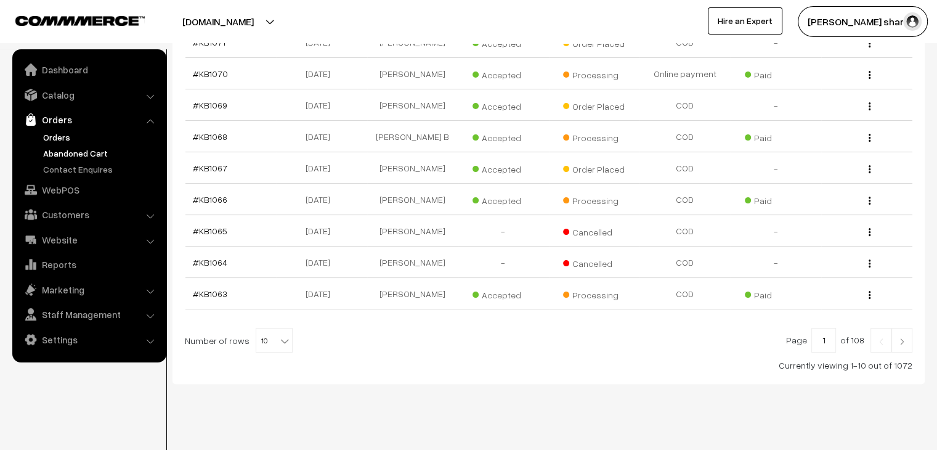
click at [102, 152] on link "Abandoned Cart" at bounding box center [101, 153] width 122 height 13
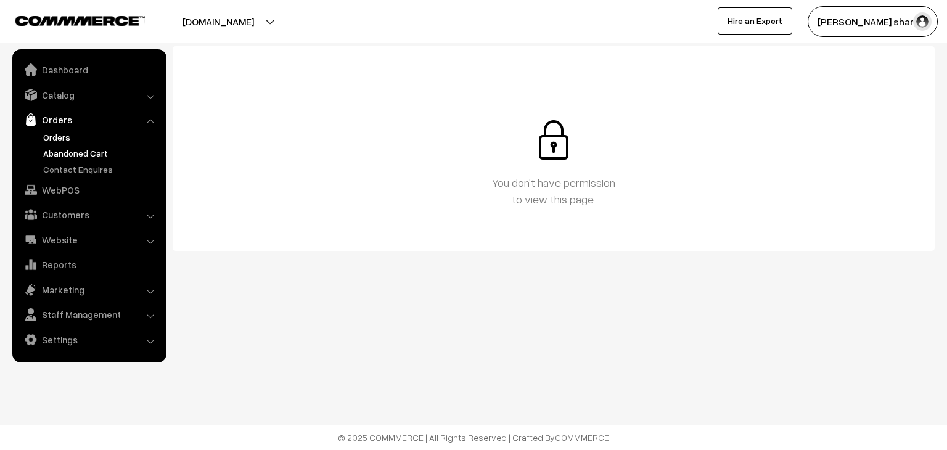
click at [47, 136] on link "Orders" at bounding box center [101, 137] width 122 height 13
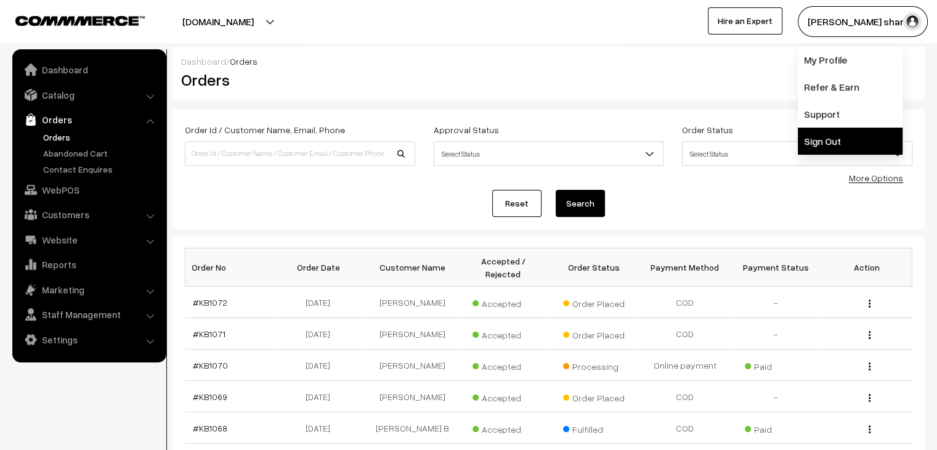
click at [842, 139] on link "Sign Out" at bounding box center [850, 141] width 105 height 27
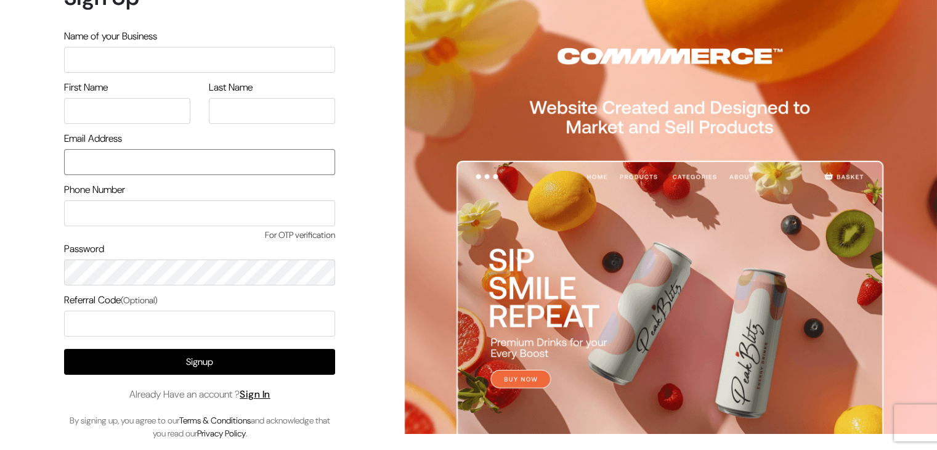
type input "[EMAIL_ADDRESS][DOMAIN_NAME]"
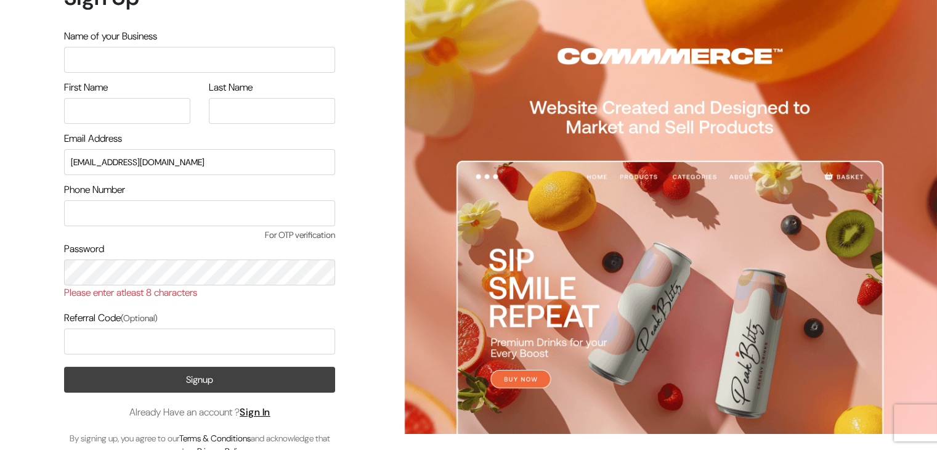
click at [265, 393] on div "Signup Already Have an account ? Sign In By signing up, you agree to our Terms …" at bounding box center [199, 412] width 271 height 91
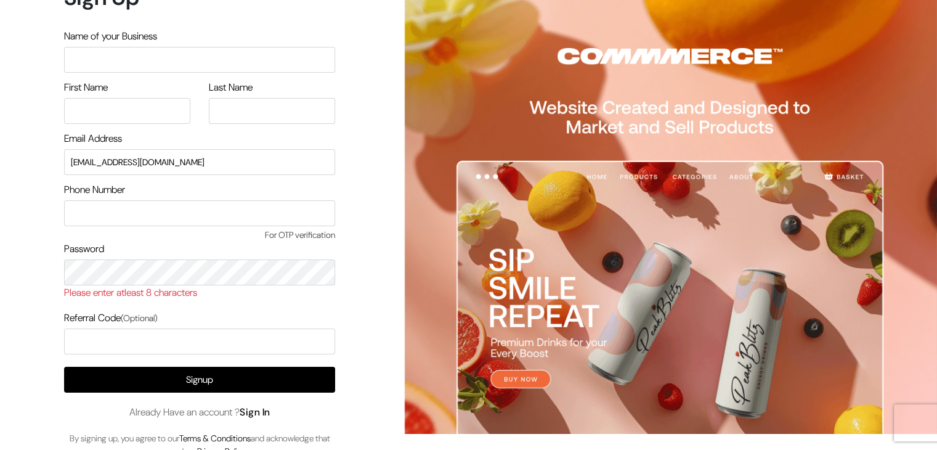
click at [266, 412] on link "Sign In" at bounding box center [255, 412] width 31 height 13
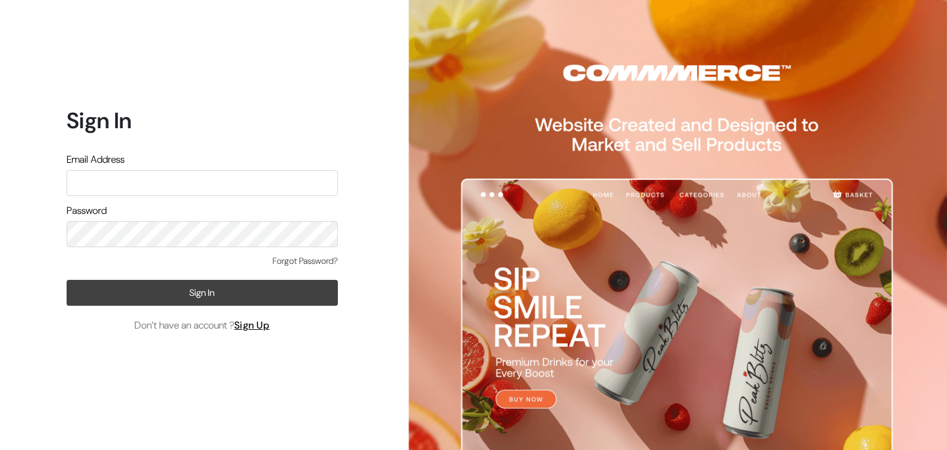
type input "santoshisharma398@gmail.com"
click at [145, 293] on button "Sign In" at bounding box center [202, 293] width 271 height 26
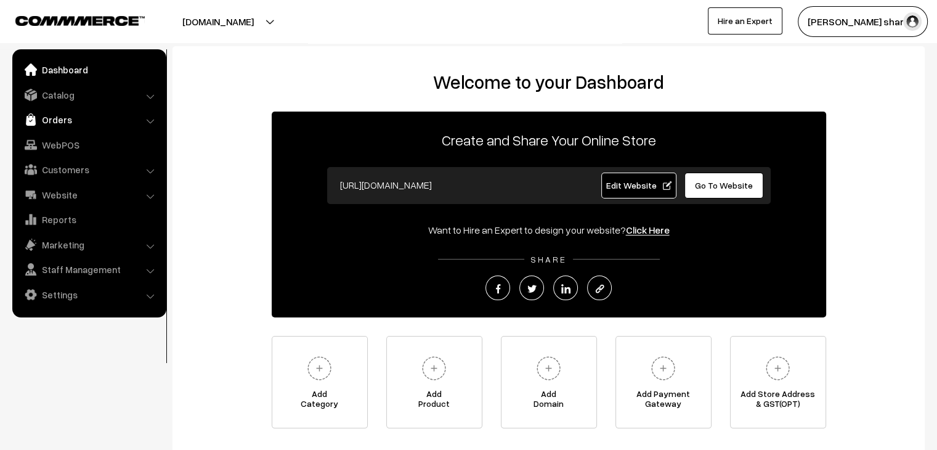
click at [43, 125] on link "Orders" at bounding box center [88, 119] width 147 height 22
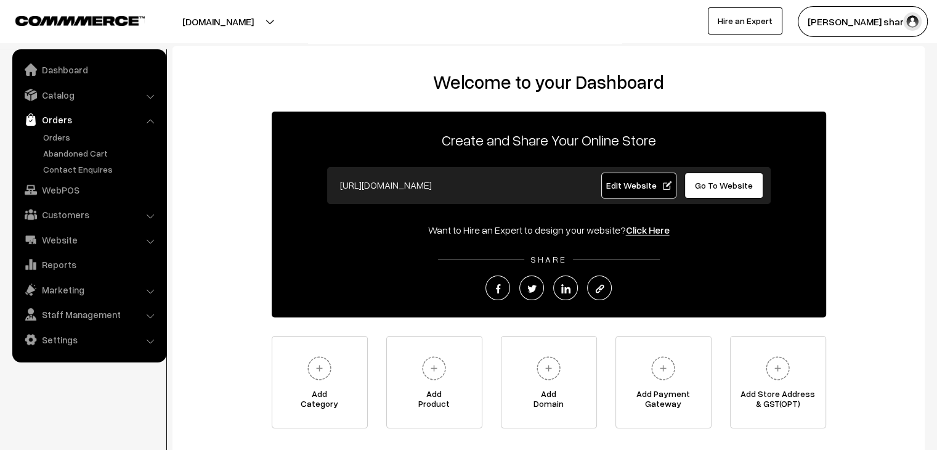
click at [59, 126] on link "Orders" at bounding box center [88, 119] width 147 height 22
click at [58, 140] on link "Orders" at bounding box center [101, 137] width 122 height 13
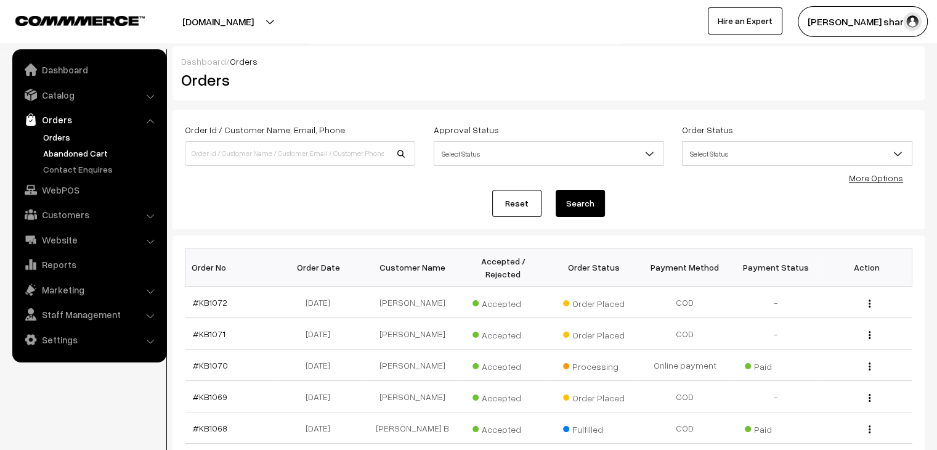
click at [59, 153] on link "Abandoned Cart" at bounding box center [101, 153] width 122 height 13
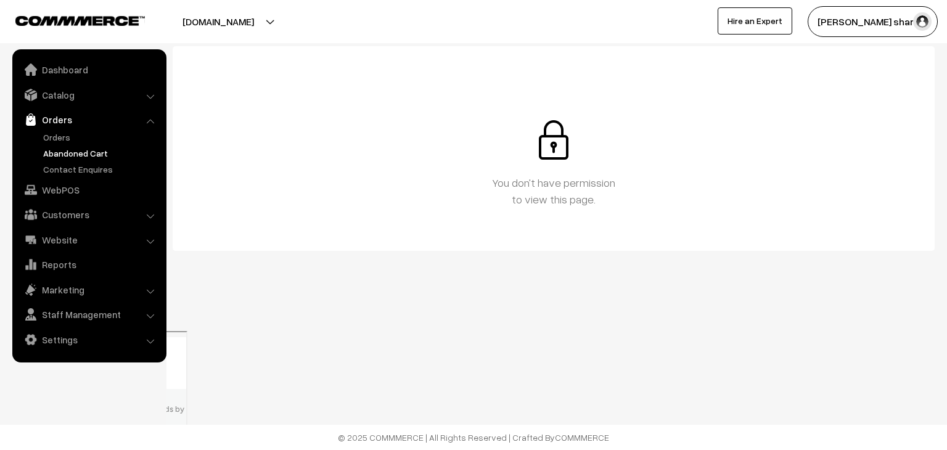
click at [907, 20] on button "Santoshi sharm…" at bounding box center [872, 21] width 130 height 31
drag, startPoint x: 851, startPoint y: 144, endPoint x: 827, endPoint y: 141, distance: 24.8
click at [851, 144] on link "Sign Out" at bounding box center [859, 141] width 105 height 27
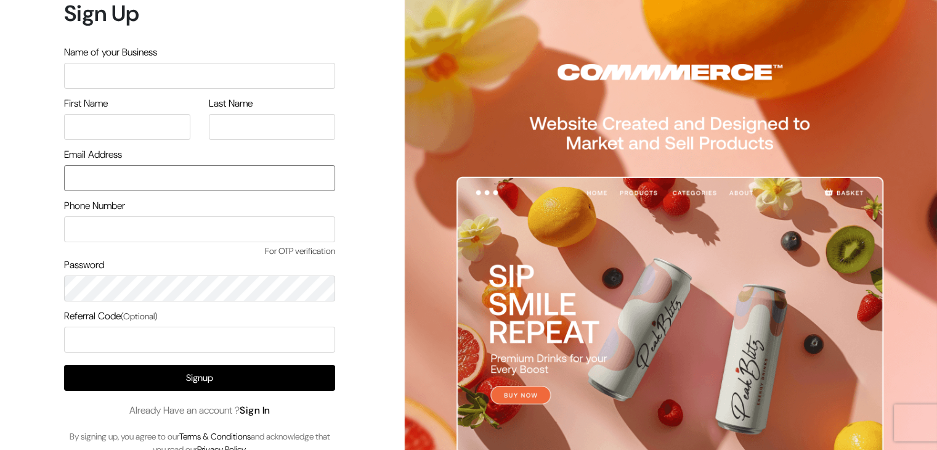
type input "santoshisharma398@gmail.com"
click at [253, 410] on div "Signup Already Have an account ? Sign In By signing up, you agree to our Terms …" at bounding box center [199, 410] width 271 height 91
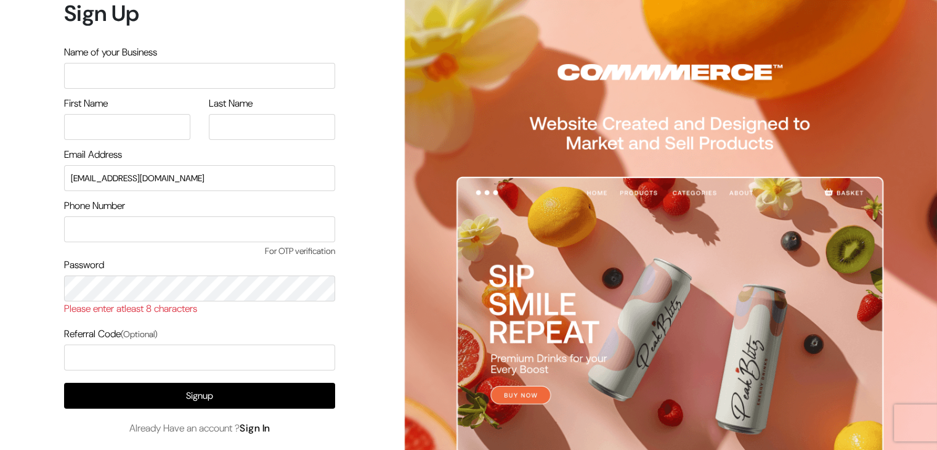
click at [256, 430] on link "Sign In" at bounding box center [255, 428] width 31 height 13
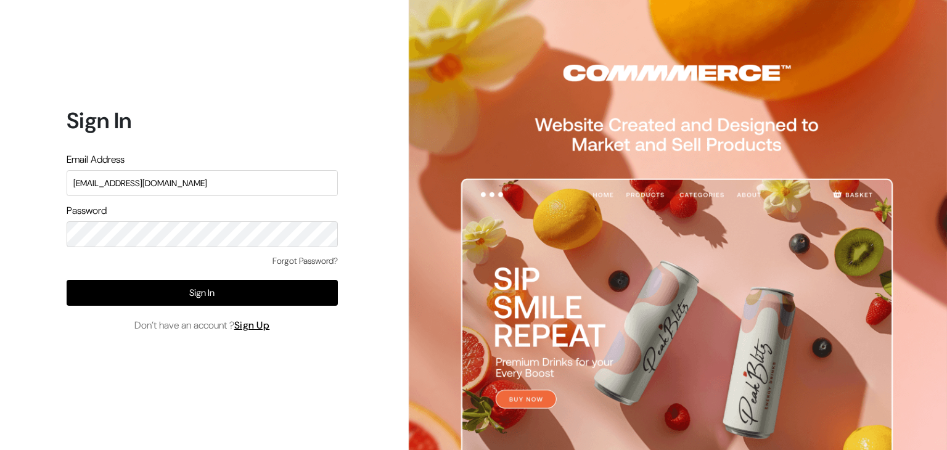
click at [218, 186] on input "santoshisharma398@gmail.com" at bounding box center [202, 183] width 271 height 26
type input "knitbirds@gmail.com"
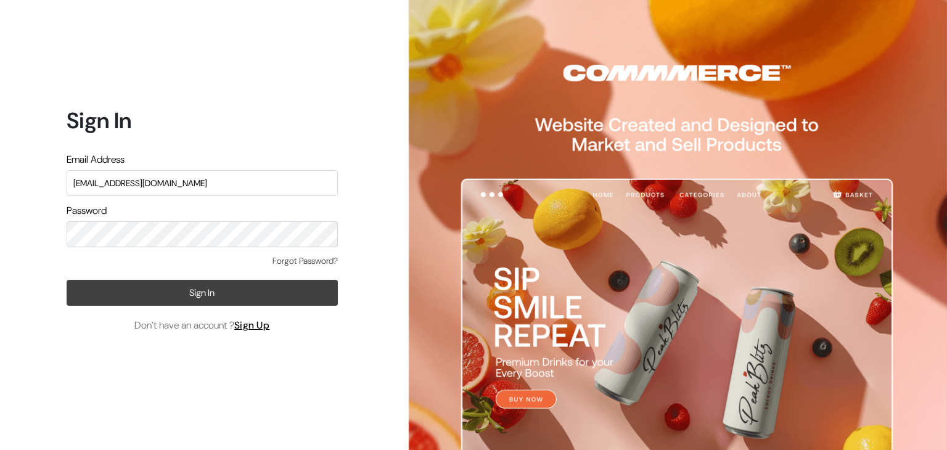
click at [180, 288] on button "Sign In" at bounding box center [202, 293] width 271 height 26
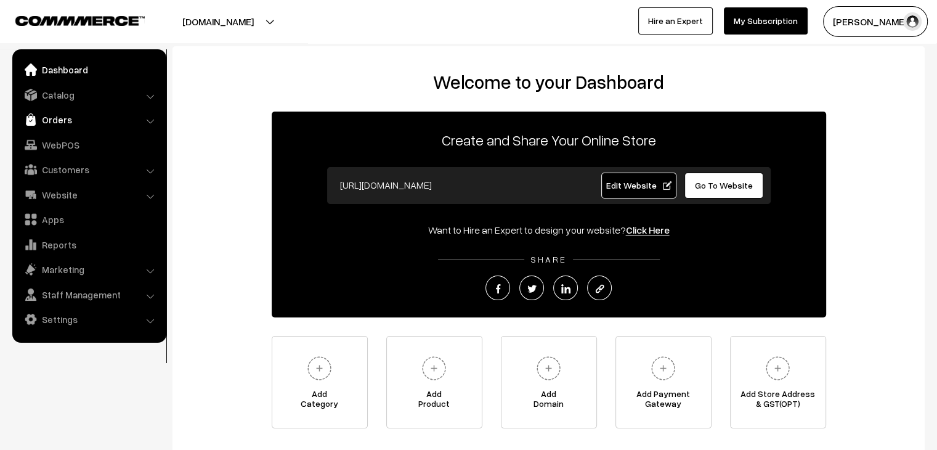
click at [61, 118] on link "Orders" at bounding box center [88, 119] width 147 height 22
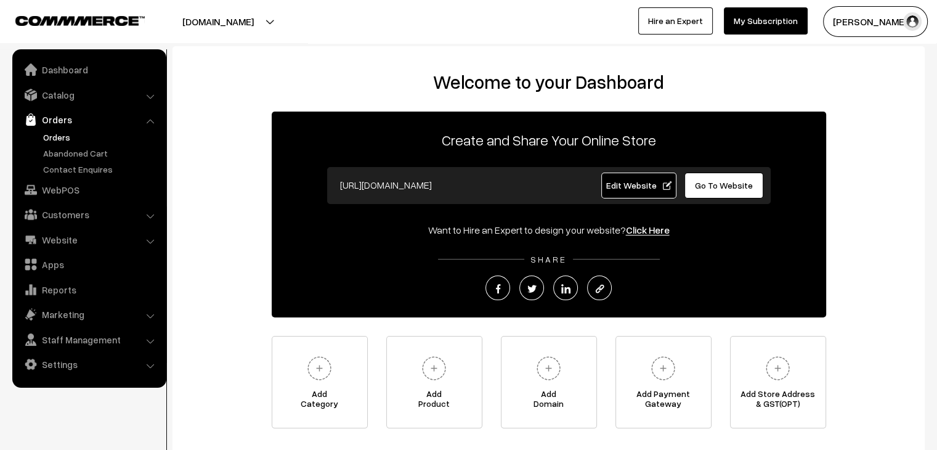
click at [65, 139] on link "Orders" at bounding box center [101, 137] width 122 height 13
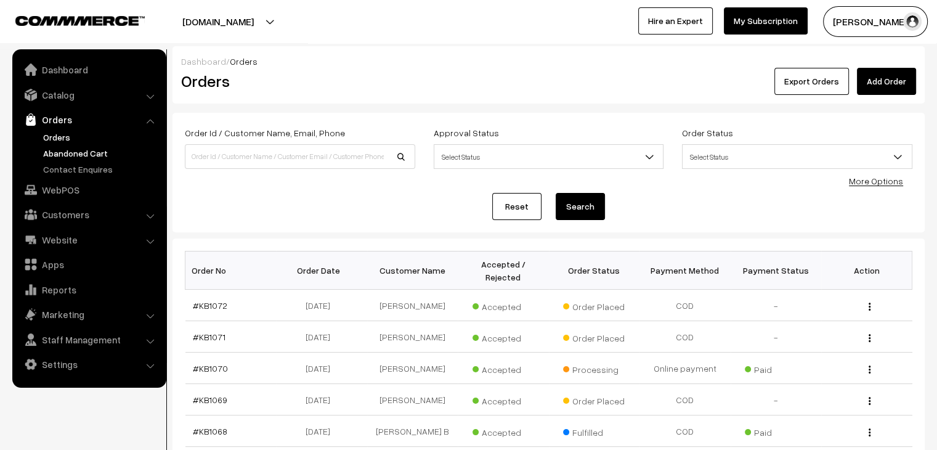
click at [86, 151] on link "Abandoned Cart" at bounding box center [101, 153] width 122 height 13
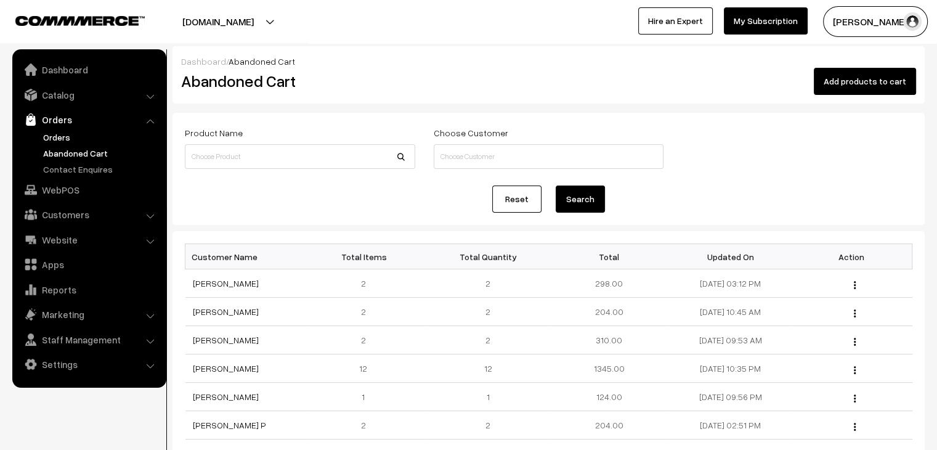
click at [69, 133] on link "Orders" at bounding box center [101, 137] width 122 height 13
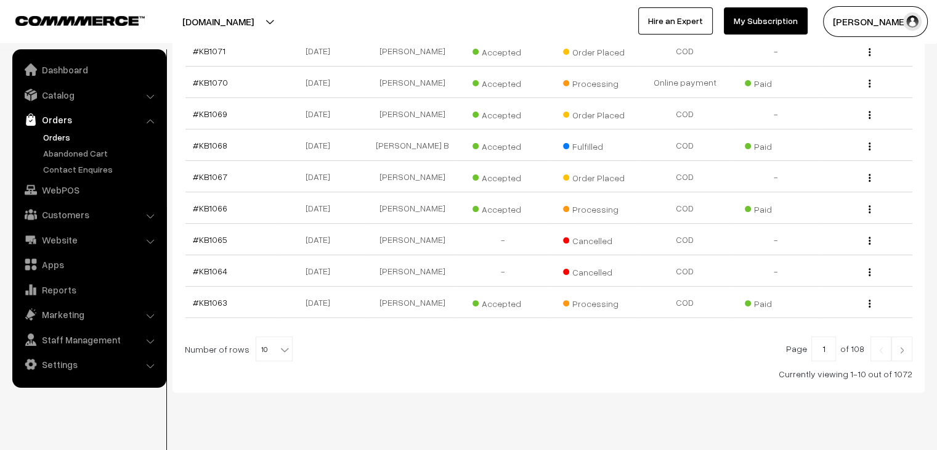
scroll to position [294, 0]
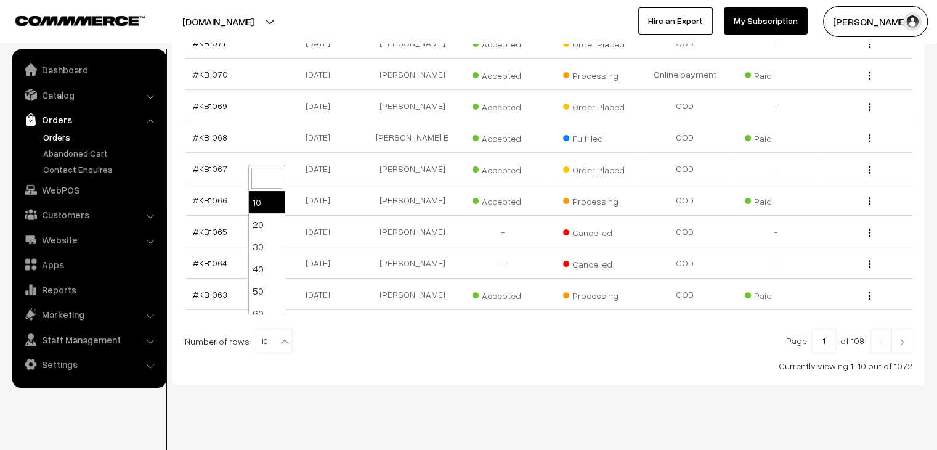
click at [261, 331] on span "10" at bounding box center [274, 341] width 36 height 25
select select "100"
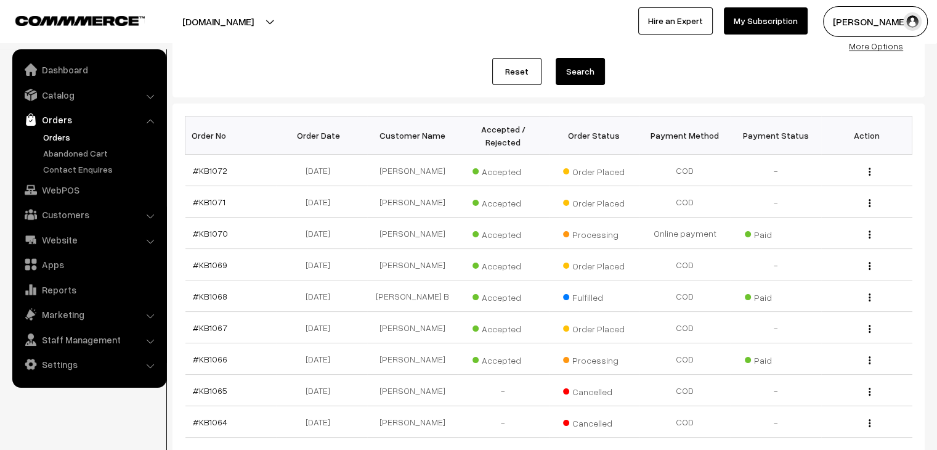
scroll to position [123, 0]
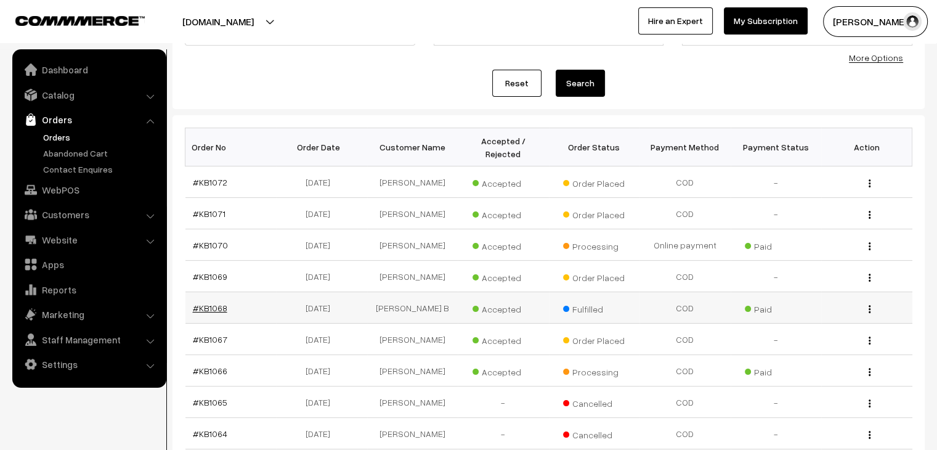
click at [220, 303] on link "#KB1068" at bounding box center [210, 308] width 35 height 10
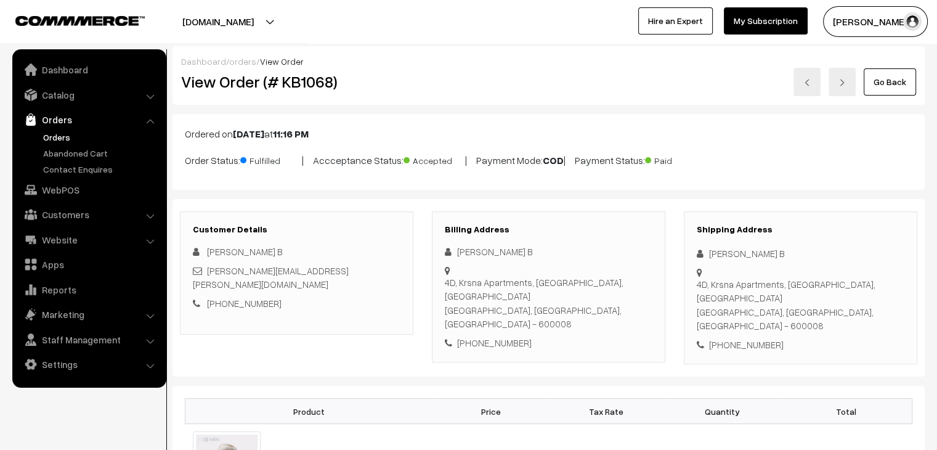
click at [64, 141] on link "Orders" at bounding box center [101, 137] width 122 height 13
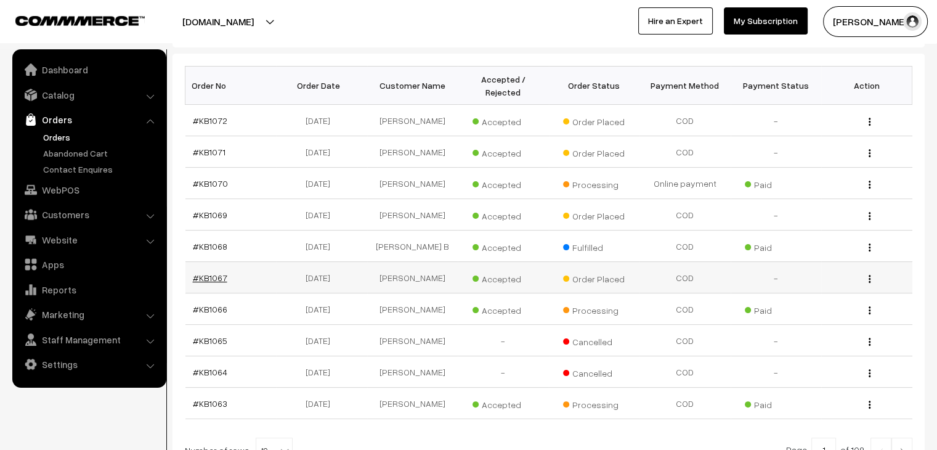
click at [219, 272] on link "#KB1067" at bounding box center [210, 277] width 35 height 10
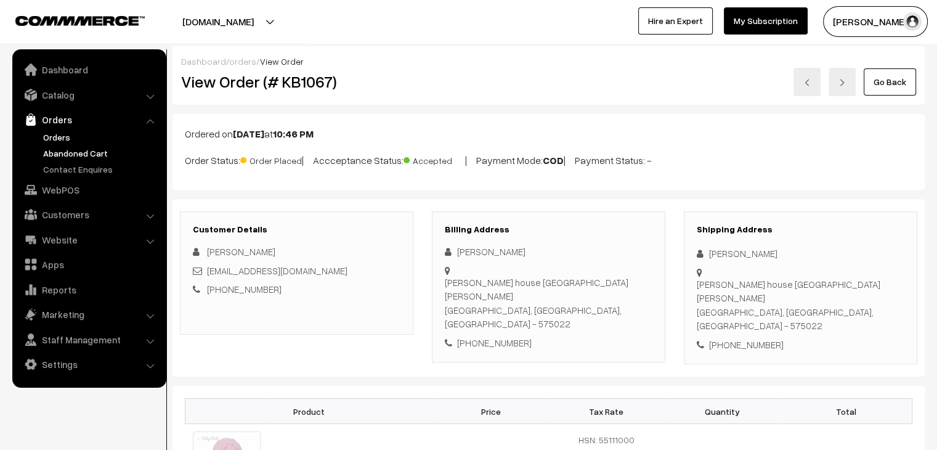
click at [64, 149] on link "Abandoned Cart" at bounding box center [101, 153] width 122 height 13
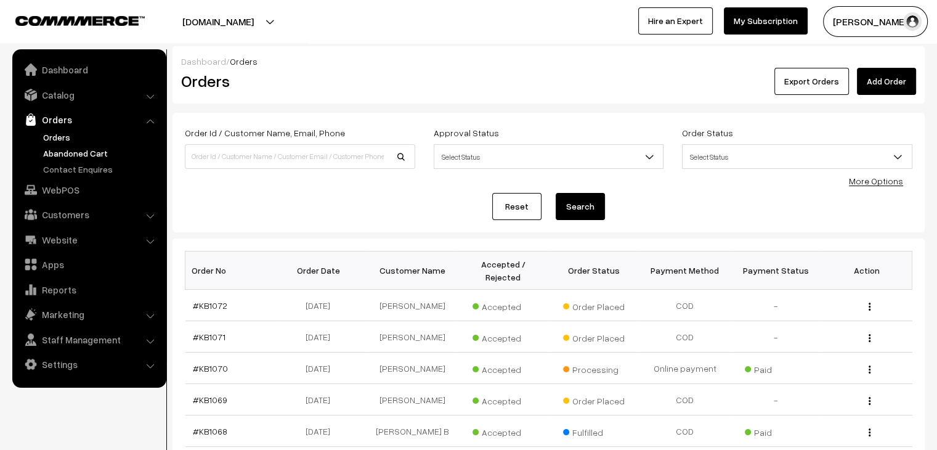
click at [51, 150] on link "Abandoned Cart" at bounding box center [101, 153] width 122 height 13
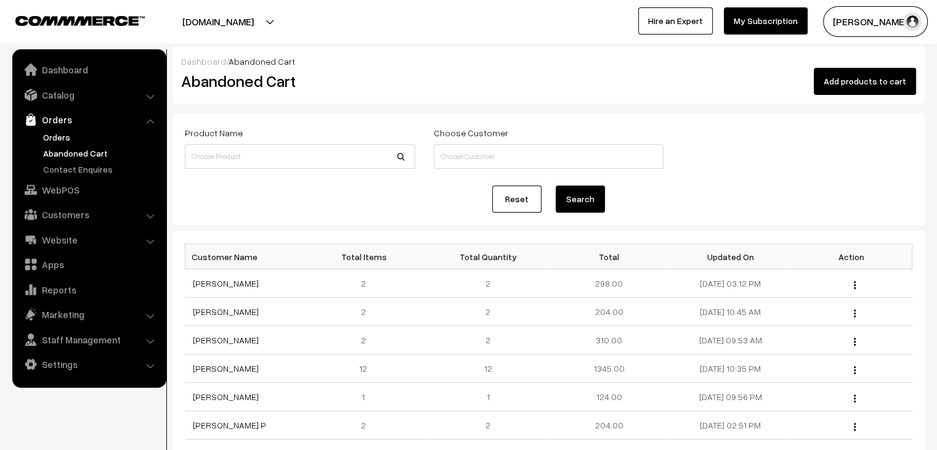
drag, startPoint x: 0, startPoint y: 0, endPoint x: 52, endPoint y: 132, distance: 141.9
click at [52, 131] on link "Orders" at bounding box center [101, 137] width 122 height 13
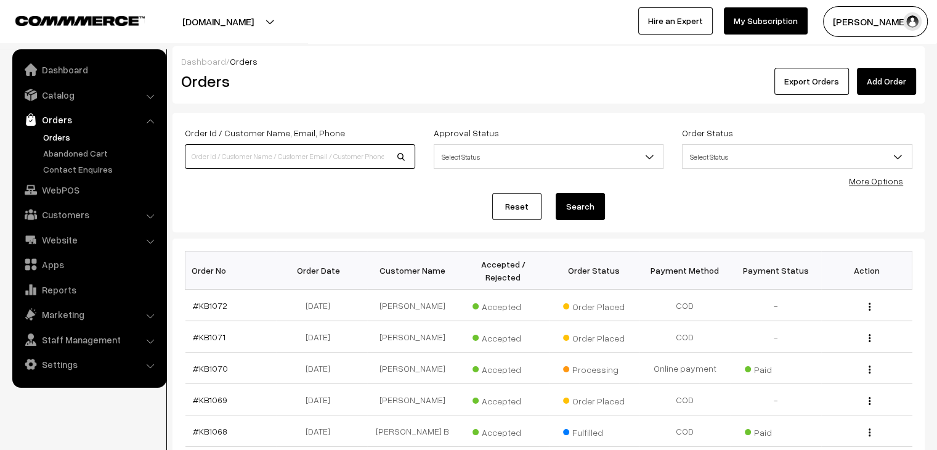
click at [268, 153] on input at bounding box center [300, 156] width 231 height 25
type input "[PERSON_NAME]"
click at [556, 193] on button "Search" at bounding box center [580, 206] width 49 height 27
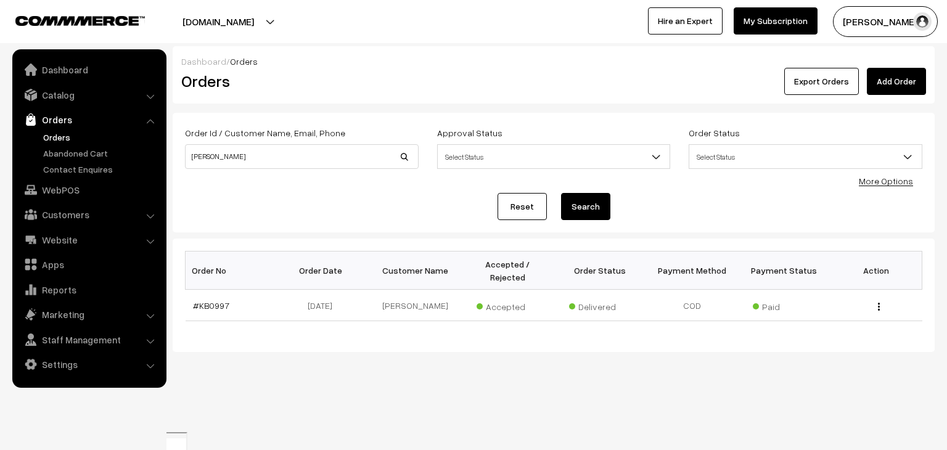
click at [261, 143] on div "Order Id / Customer Name, Email, Phone niketa" at bounding box center [302, 147] width 234 height 44
click at [259, 153] on input "niketa" at bounding box center [302, 156] width 234 height 25
type input "chetpelly"
click at [561, 193] on button "Search" at bounding box center [585, 206] width 49 height 27
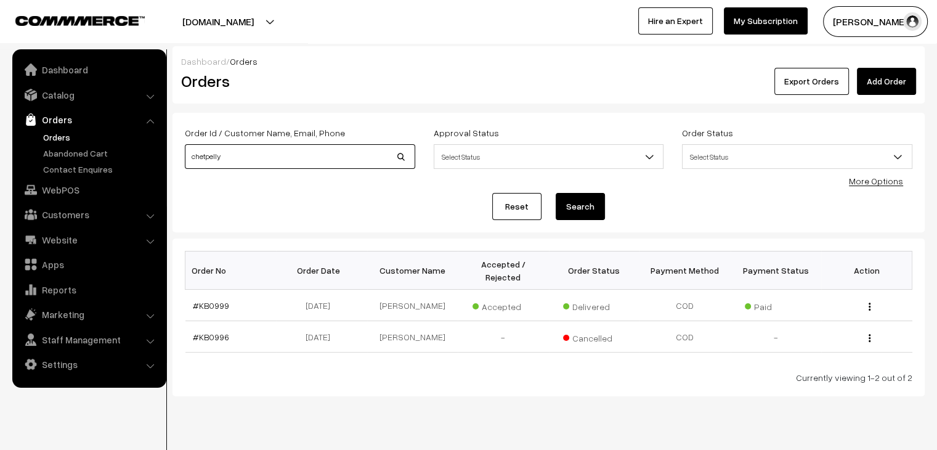
click at [259, 168] on input "chetpelly" at bounding box center [300, 156] width 231 height 25
type input "renuka"
click at [556, 193] on button "Search" at bounding box center [580, 206] width 49 height 27
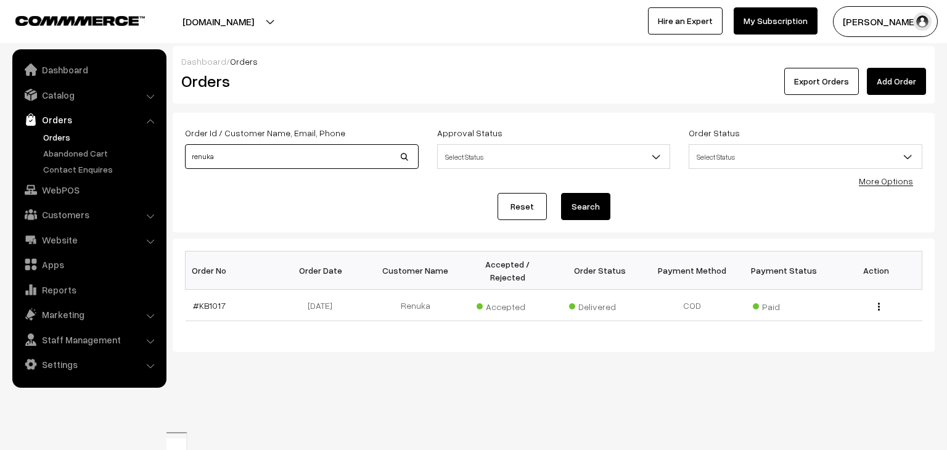
click at [239, 157] on input "renuka" at bounding box center [302, 156] width 234 height 25
type input "daphi"
click at [561, 193] on button "Search" at bounding box center [585, 206] width 49 height 27
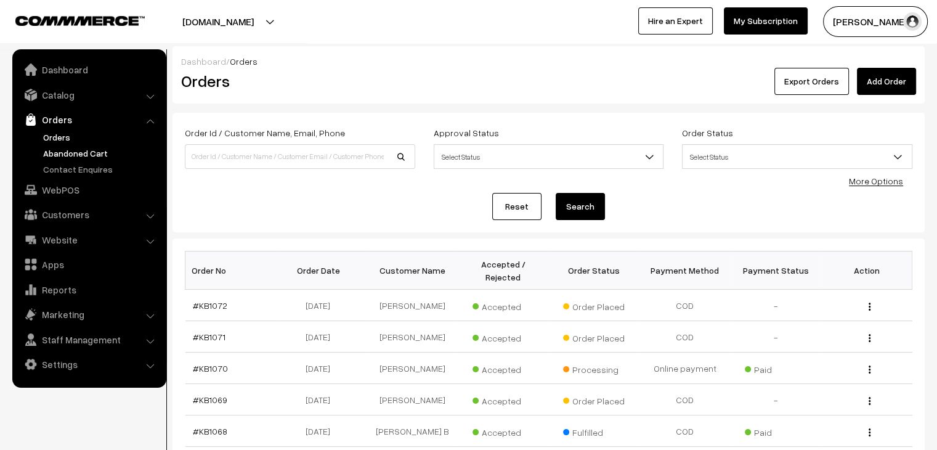
click at [68, 150] on link "Abandoned Cart" at bounding box center [101, 153] width 122 height 13
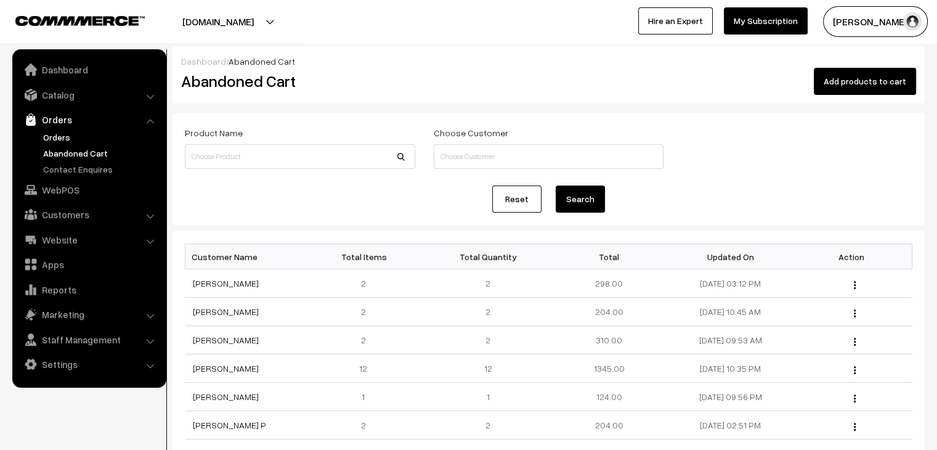
click at [51, 137] on link "Orders" at bounding box center [101, 137] width 122 height 13
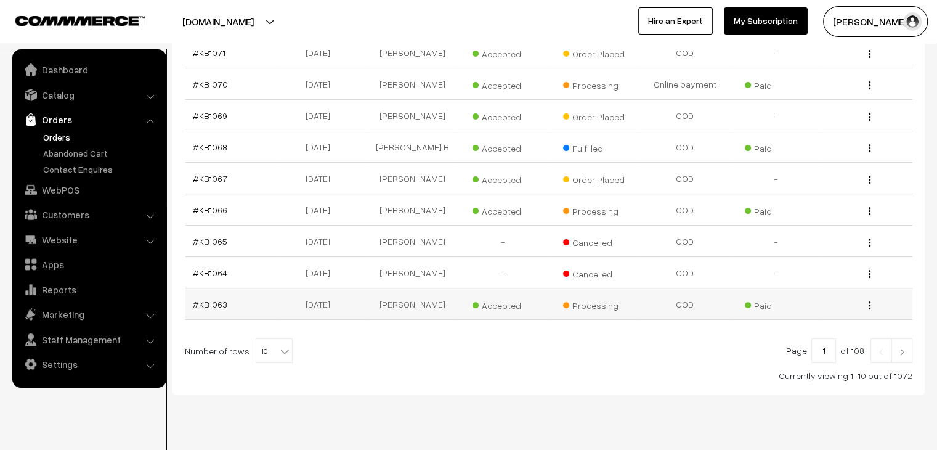
scroll to position [294, 0]
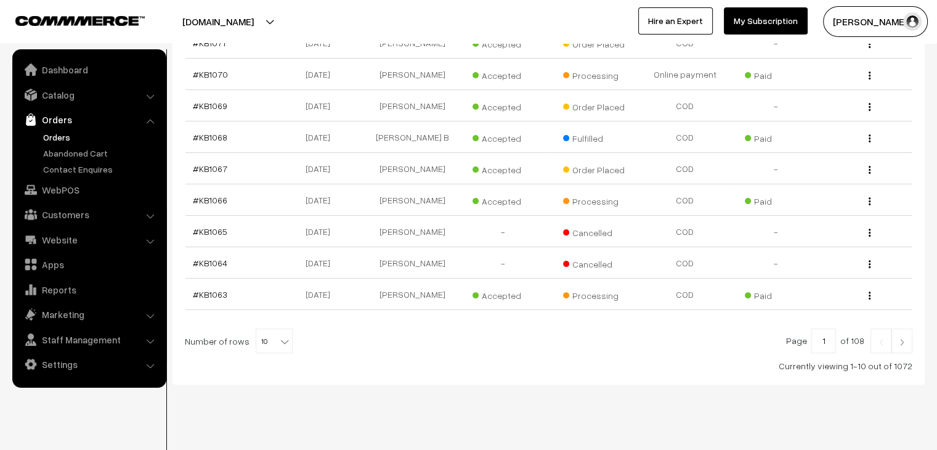
click at [279, 335] on b at bounding box center [285, 341] width 12 height 12
select select "90"
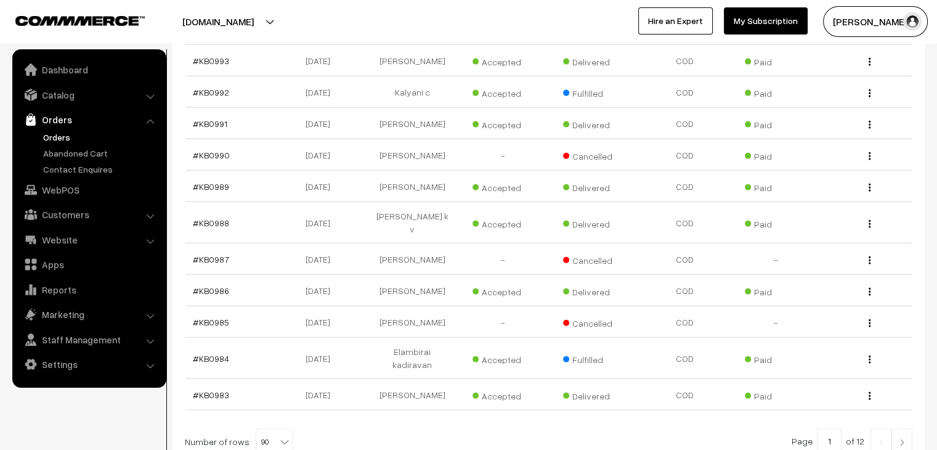
scroll to position [2809, 0]
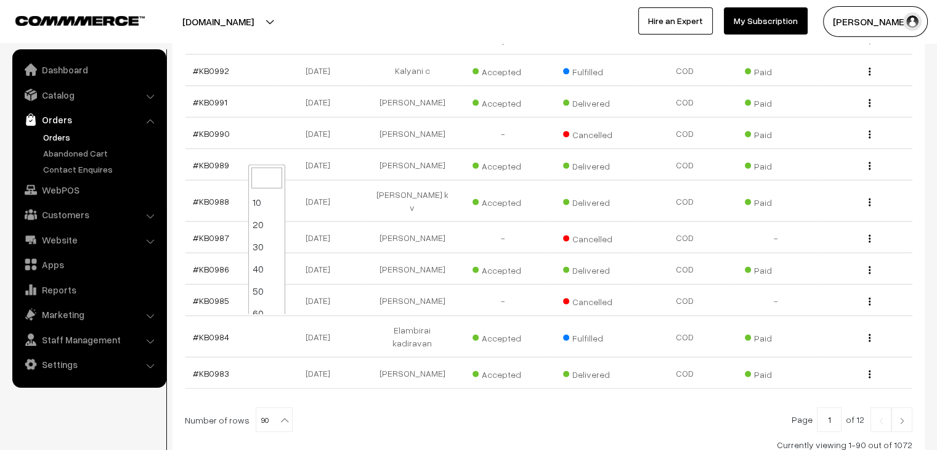
click at [279, 414] on b at bounding box center [285, 420] width 12 height 12
select select "100"
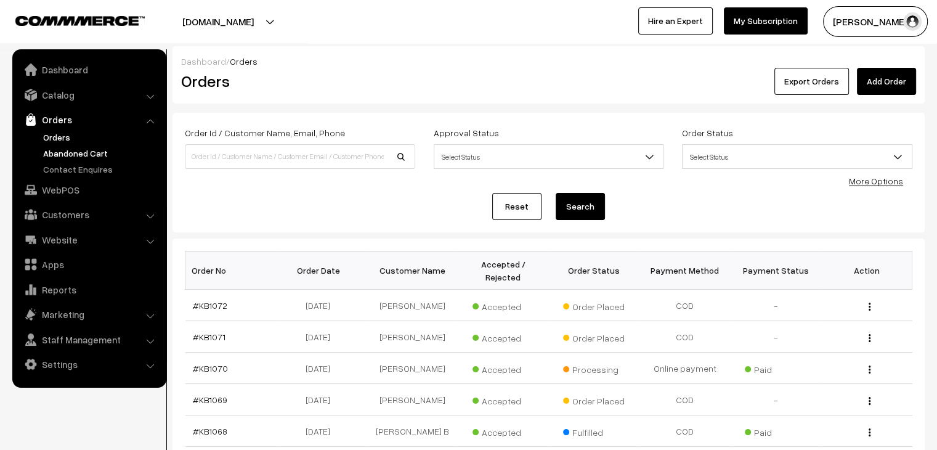
click at [68, 147] on link "Abandoned Cart" at bounding box center [101, 153] width 122 height 13
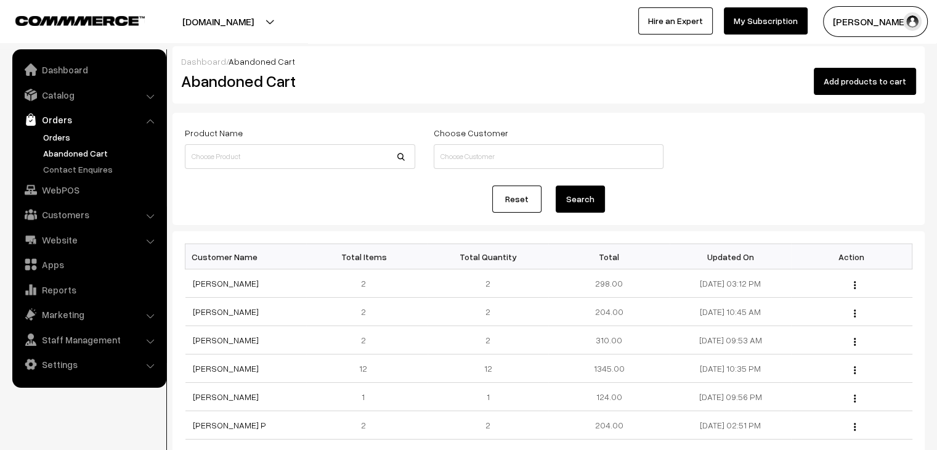
click at [63, 133] on link "Orders" at bounding box center [101, 137] width 122 height 13
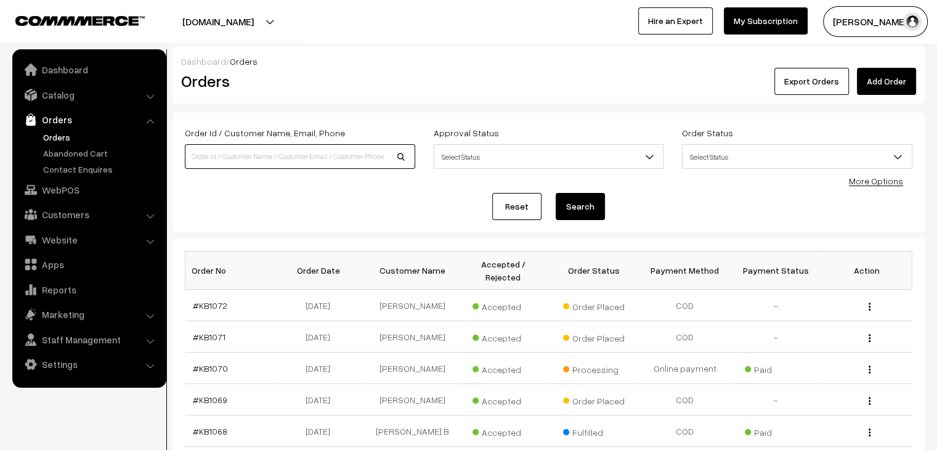
click at [278, 152] on input at bounding box center [300, 156] width 231 height 25
click at [219, 195] on div "Reset Search" at bounding box center [549, 206] width 728 height 27
click at [68, 147] on link "Abandoned Cart" at bounding box center [101, 153] width 122 height 13
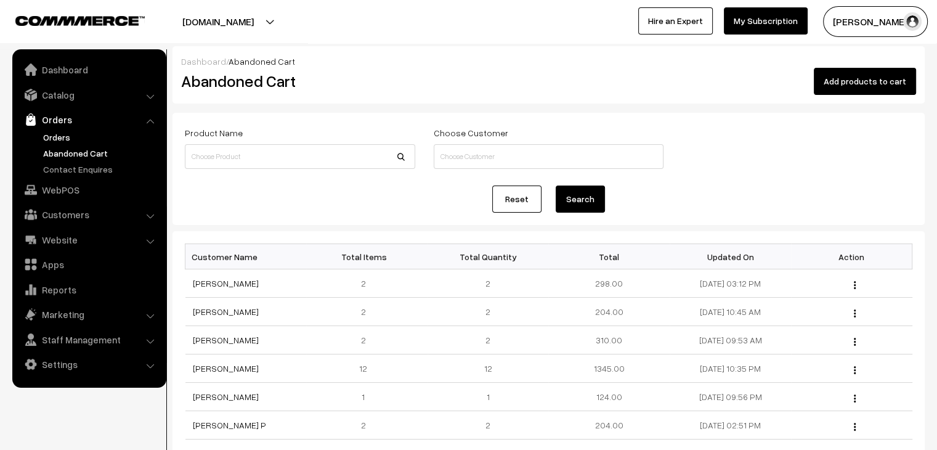
click at [65, 137] on link "Orders" at bounding box center [101, 137] width 122 height 13
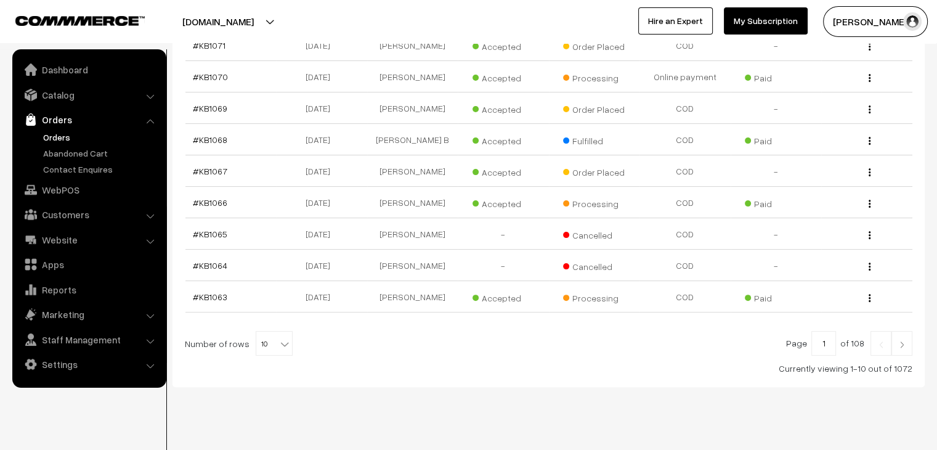
scroll to position [294, 0]
click at [272, 335] on span "10" at bounding box center [274, 341] width 36 height 25
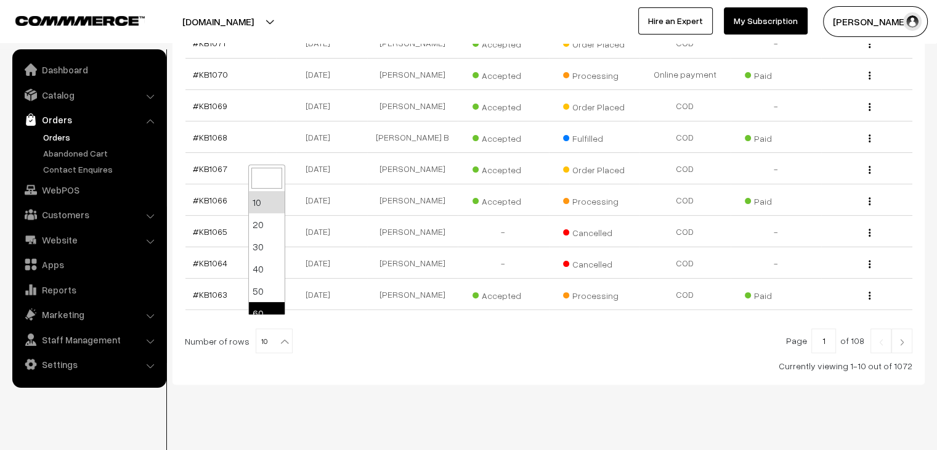
select select "60"
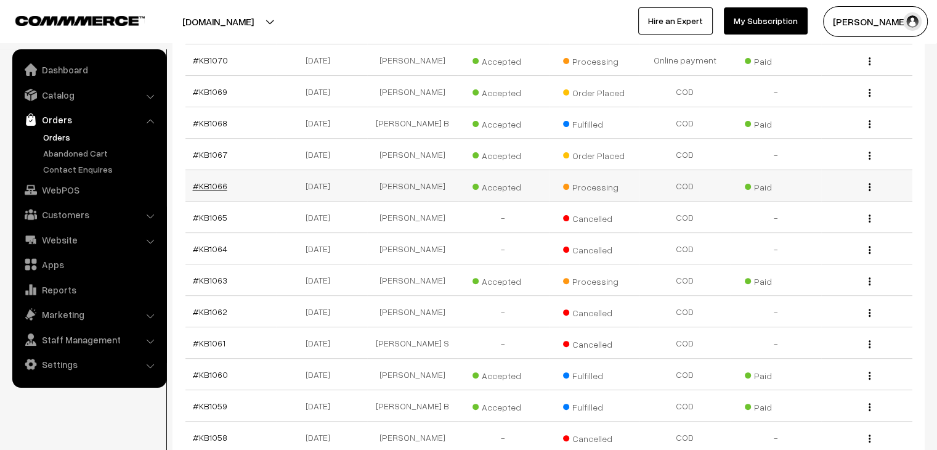
click at [219, 181] on link "#KB1066" at bounding box center [210, 186] width 35 height 10
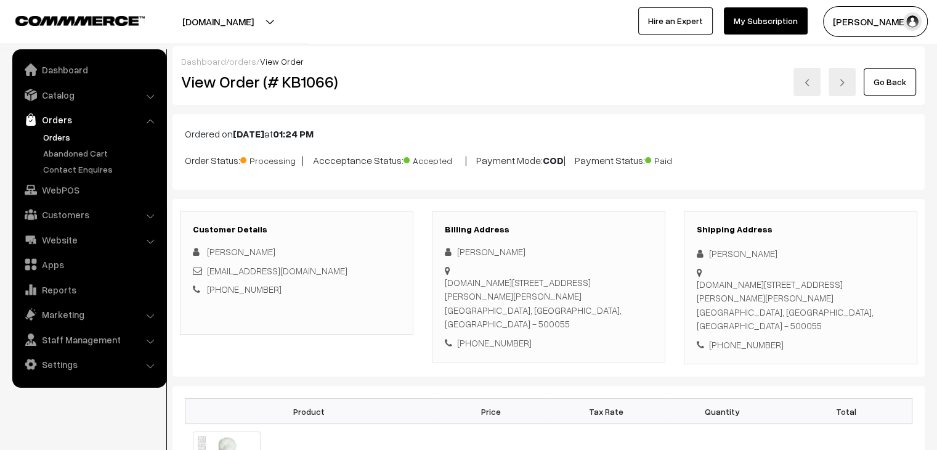
click at [240, 62] on link "orders" at bounding box center [242, 61] width 27 height 10
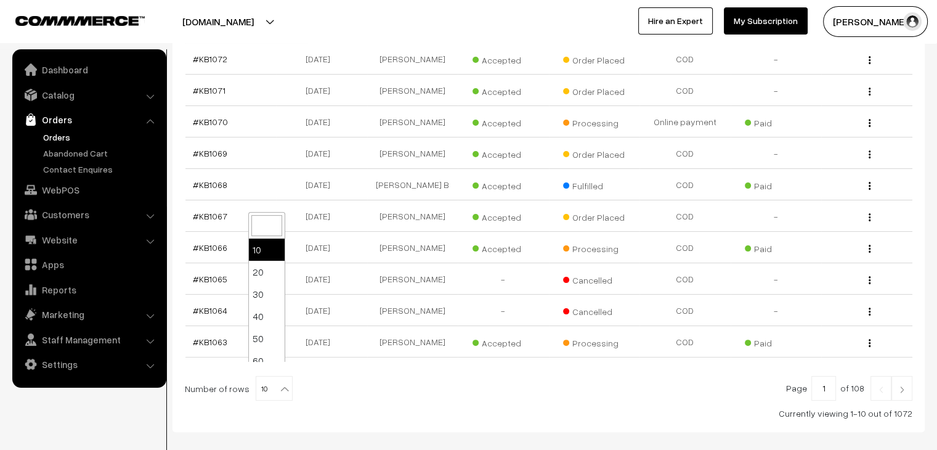
drag, startPoint x: 263, startPoint y: 379, endPoint x: 259, endPoint y: 366, distance: 13.6
click at [264, 379] on span "10" at bounding box center [274, 389] width 36 height 25
select select "90"
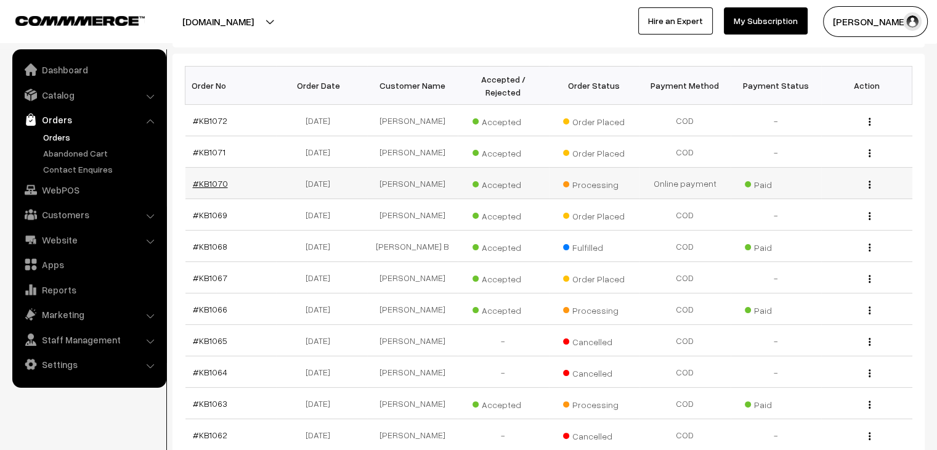
click at [217, 168] on td "#KB1070" at bounding box center [231, 183] width 91 height 31
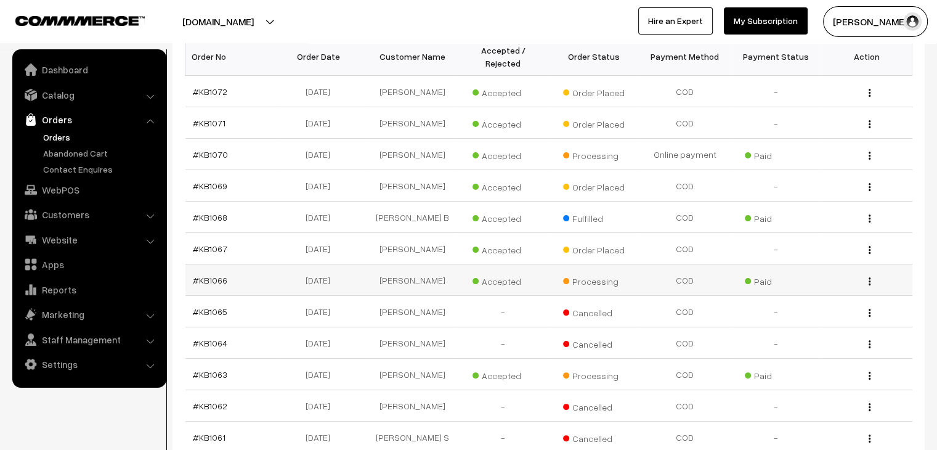
scroll to position [185, 0]
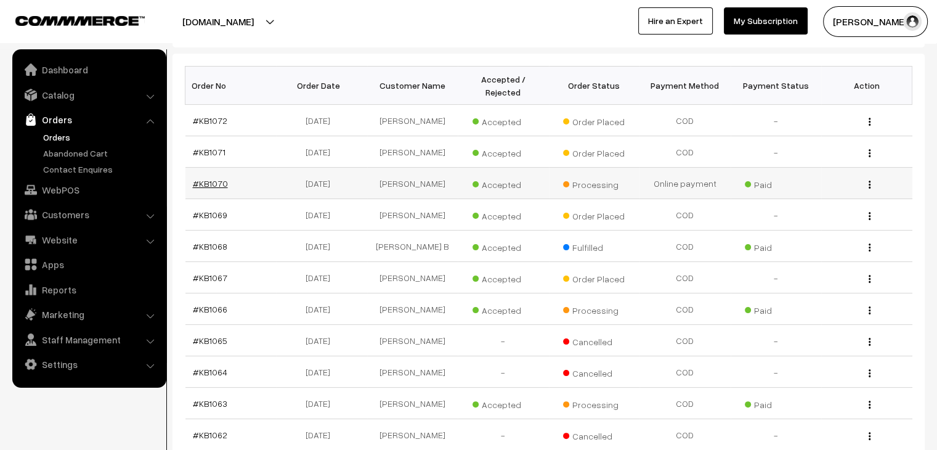
click at [213, 178] on link "#KB1070" at bounding box center [210, 183] width 35 height 10
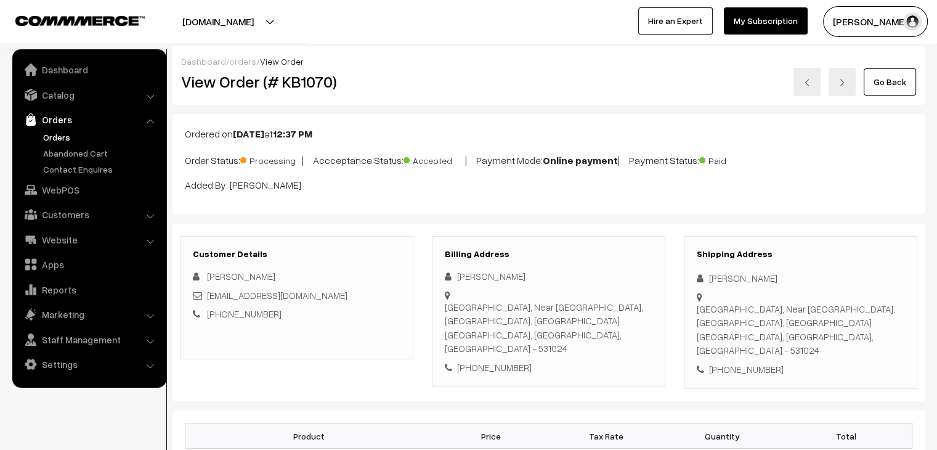
click at [235, 61] on link "orders" at bounding box center [242, 61] width 27 height 10
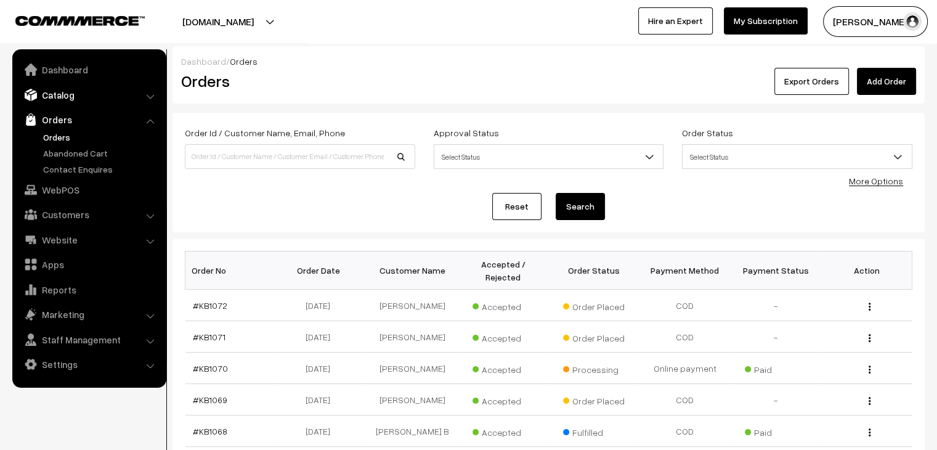
click at [71, 98] on link "Catalog" at bounding box center [88, 95] width 147 height 22
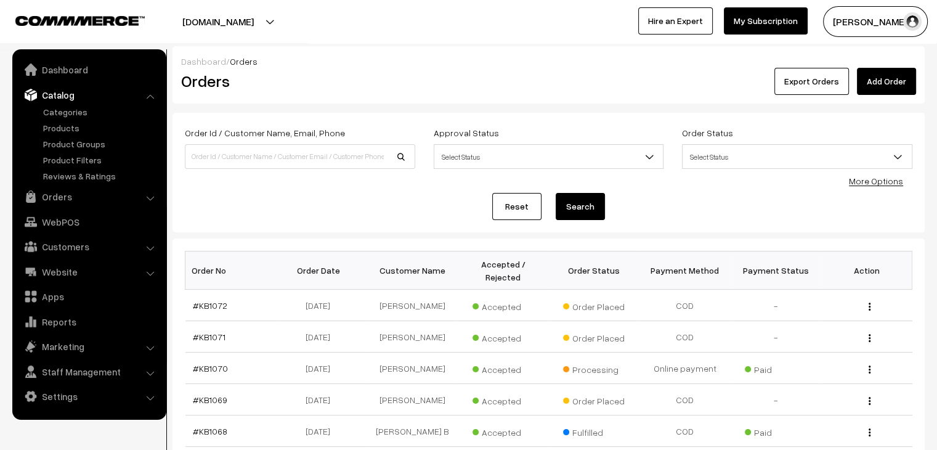
drag, startPoint x: 66, startPoint y: 129, endPoint x: 165, endPoint y: 137, distance: 99.6
click at [67, 130] on link "Products" at bounding box center [101, 127] width 122 height 13
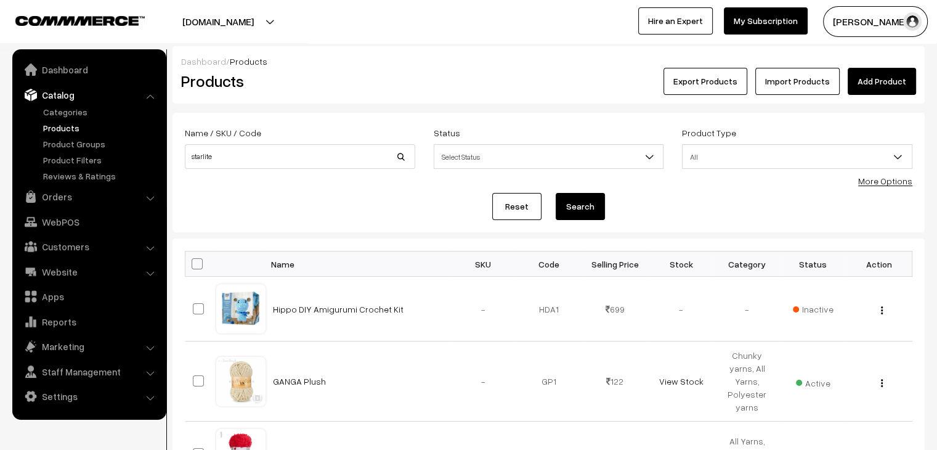
type input "starlite"
click at [556, 193] on button "Search" at bounding box center [580, 206] width 49 height 27
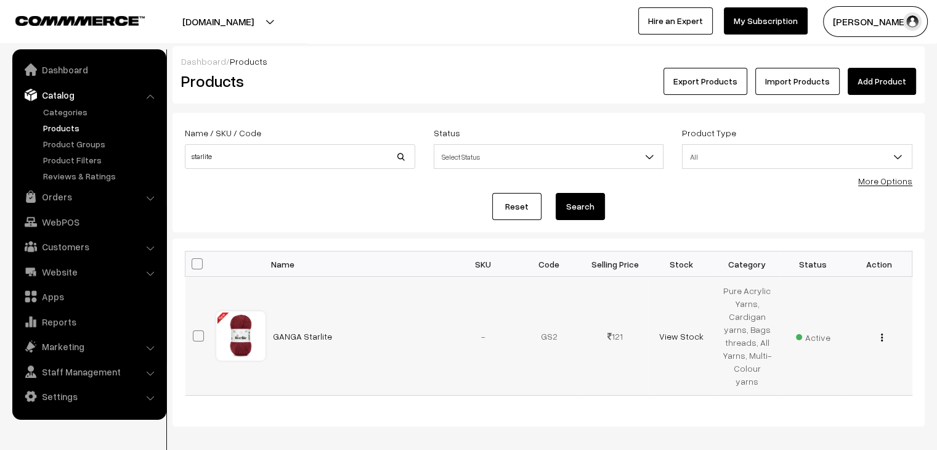
click at [884, 332] on div "View Edit Delete" at bounding box center [879, 336] width 51 height 13
click at [883, 333] on img "button" at bounding box center [882, 337] width 2 height 8
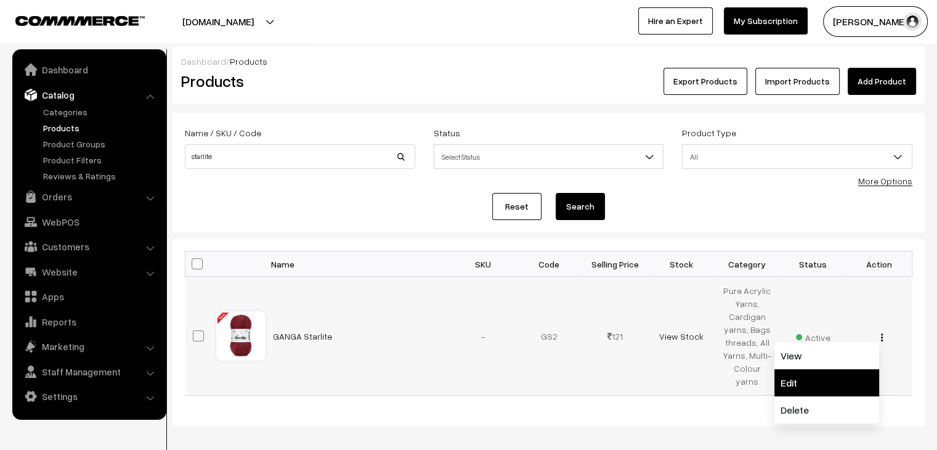
click at [851, 370] on link "Edit" at bounding box center [827, 382] width 105 height 27
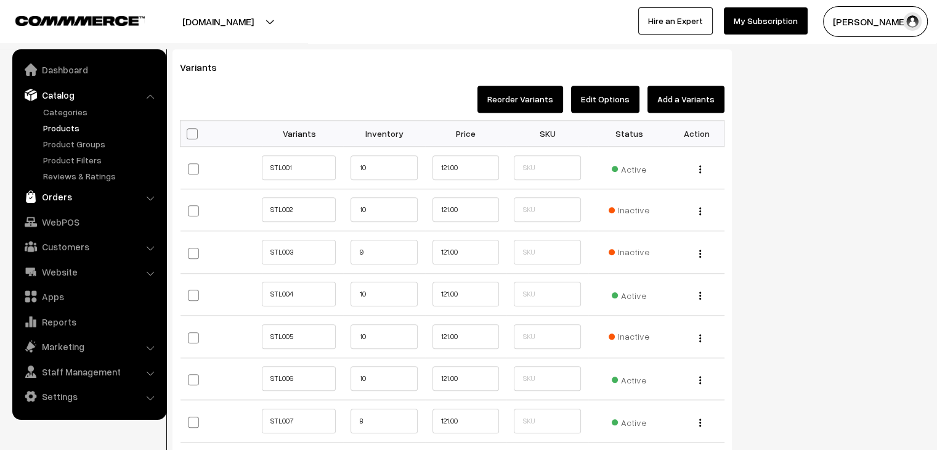
click at [71, 198] on link "Orders" at bounding box center [88, 197] width 147 height 22
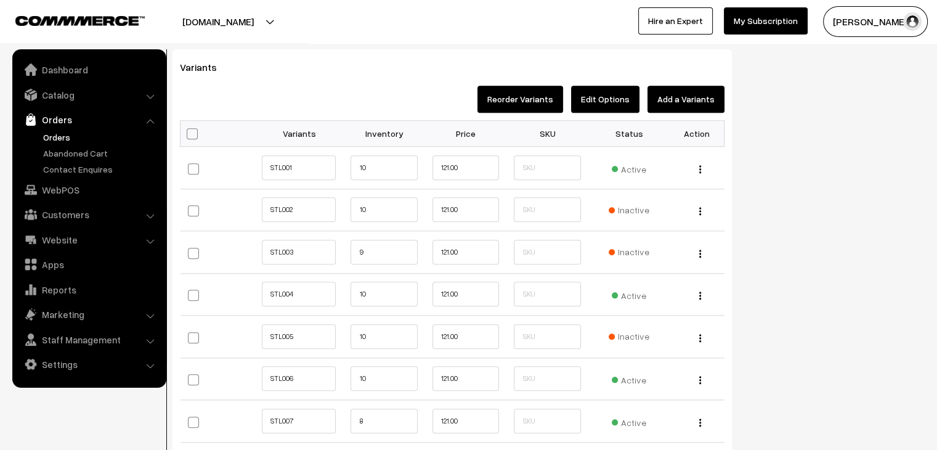
click at [62, 134] on link "Orders" at bounding box center [101, 137] width 122 height 13
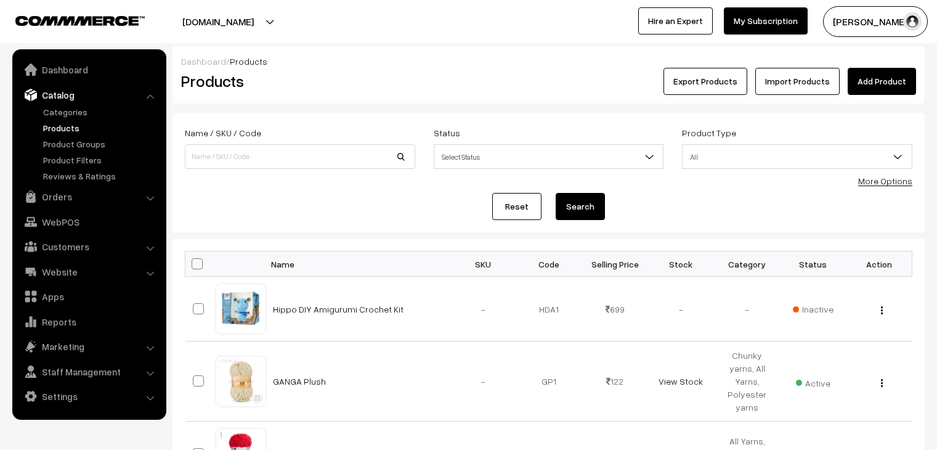
click at [237, 160] on input at bounding box center [300, 156] width 231 height 25
